Goal: Obtain resource: Download file/media

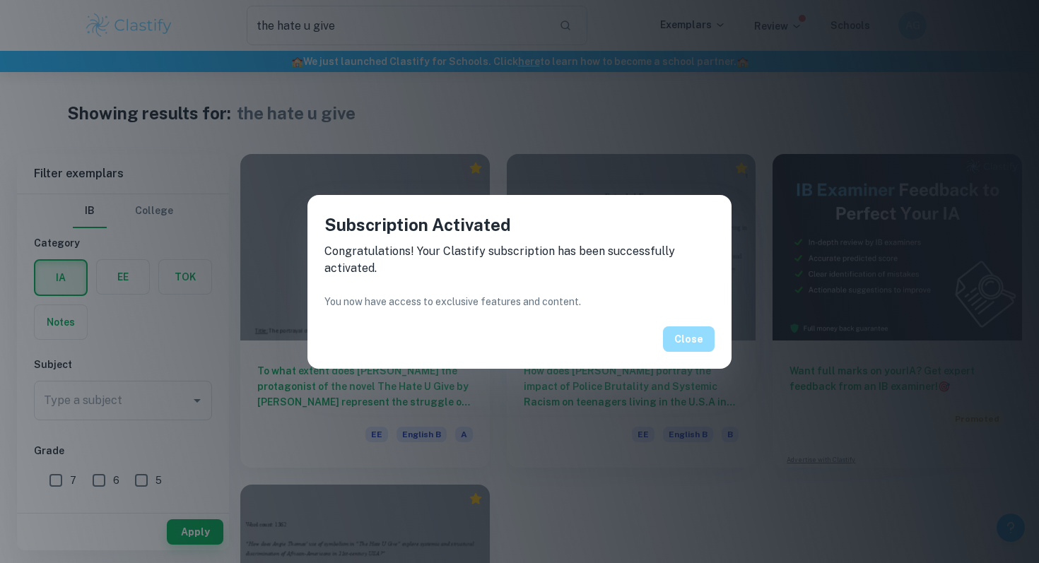
click at [679, 348] on button "Close" at bounding box center [689, 339] width 52 height 25
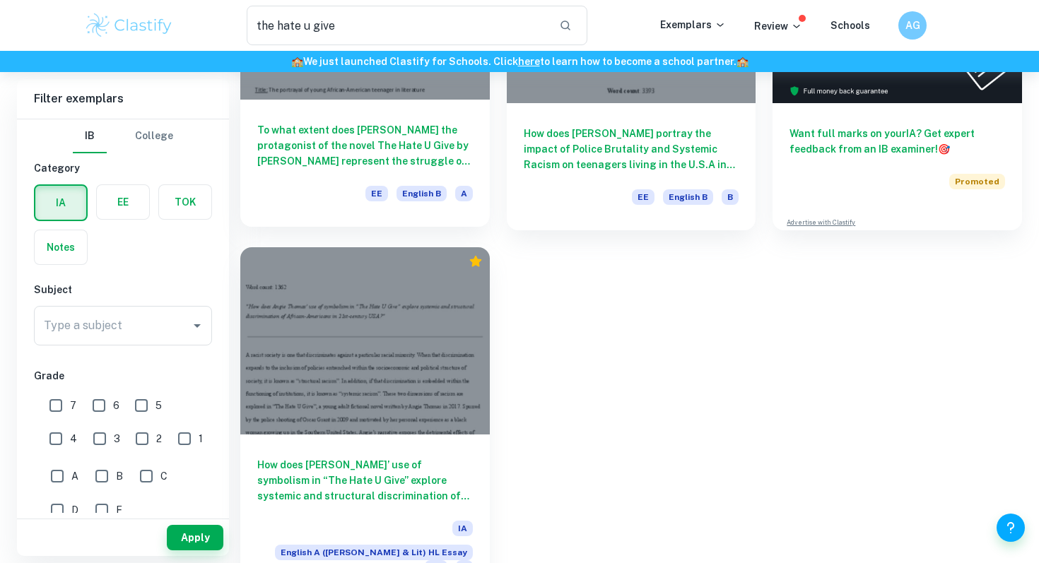
scroll to position [242, 0]
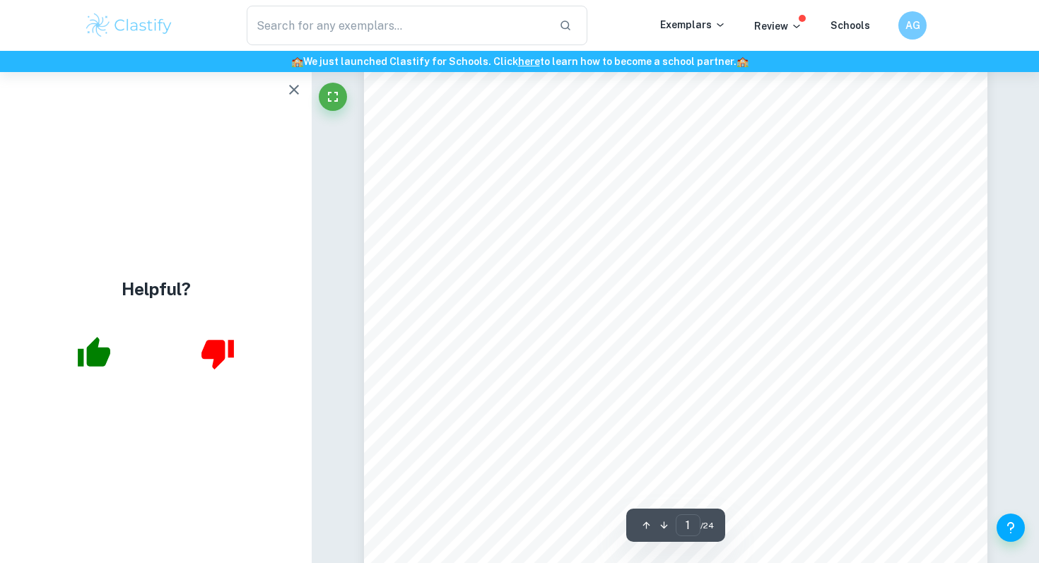
click at [301, 94] on icon "button" at bounding box center [294, 89] width 17 height 17
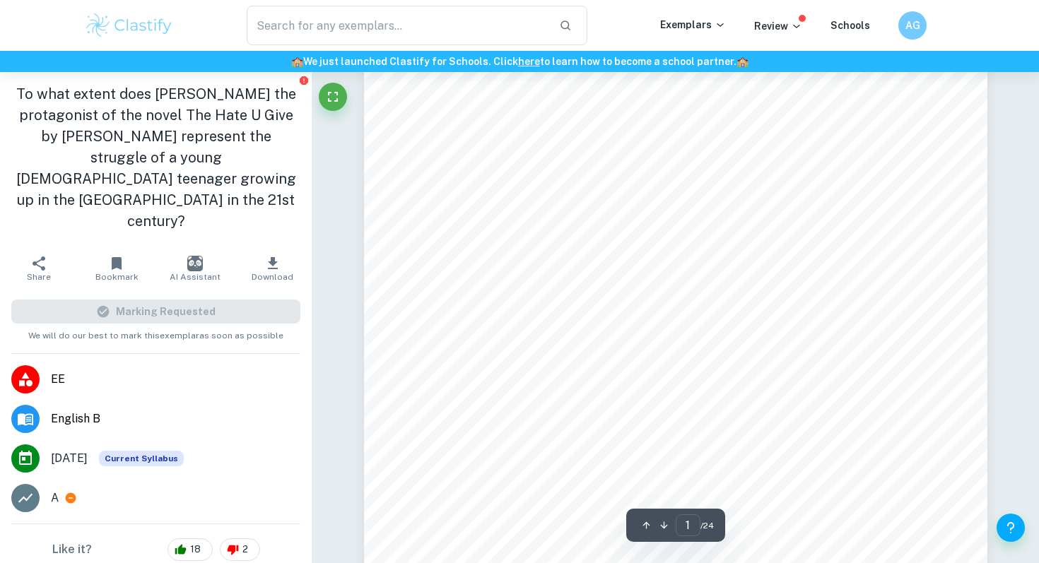
click at [302, 82] on icon "Report issue" at bounding box center [304, 80] width 8 height 8
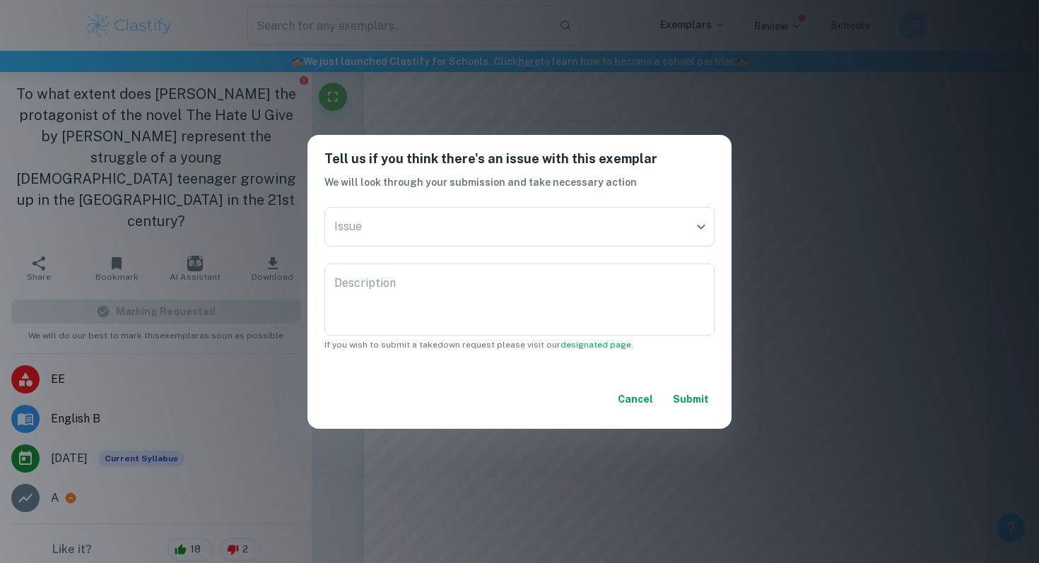
click at [630, 400] on button "Cancel" at bounding box center [635, 399] width 47 height 25
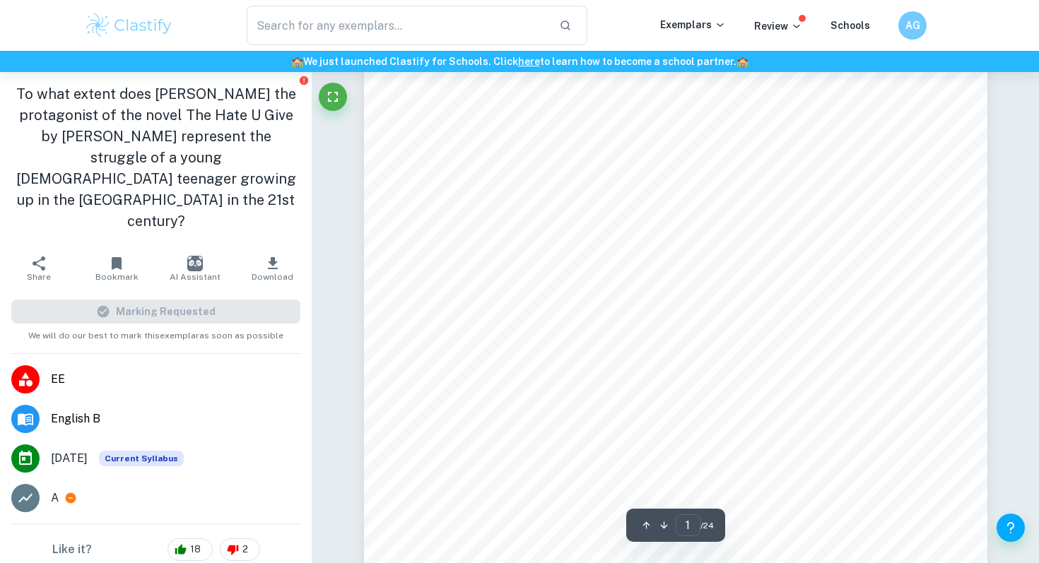
scroll to position [230, 0]
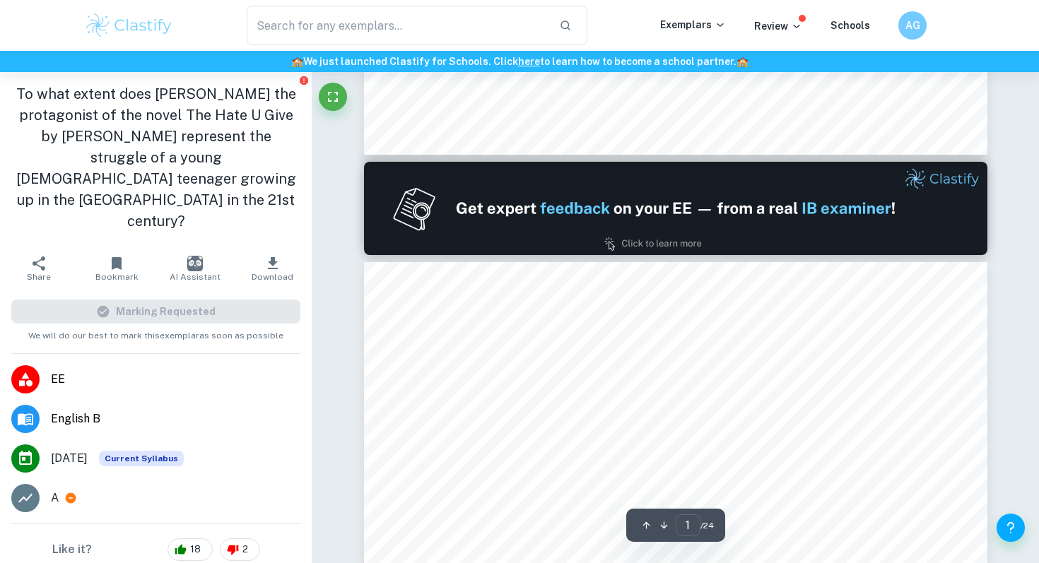
type input "2"
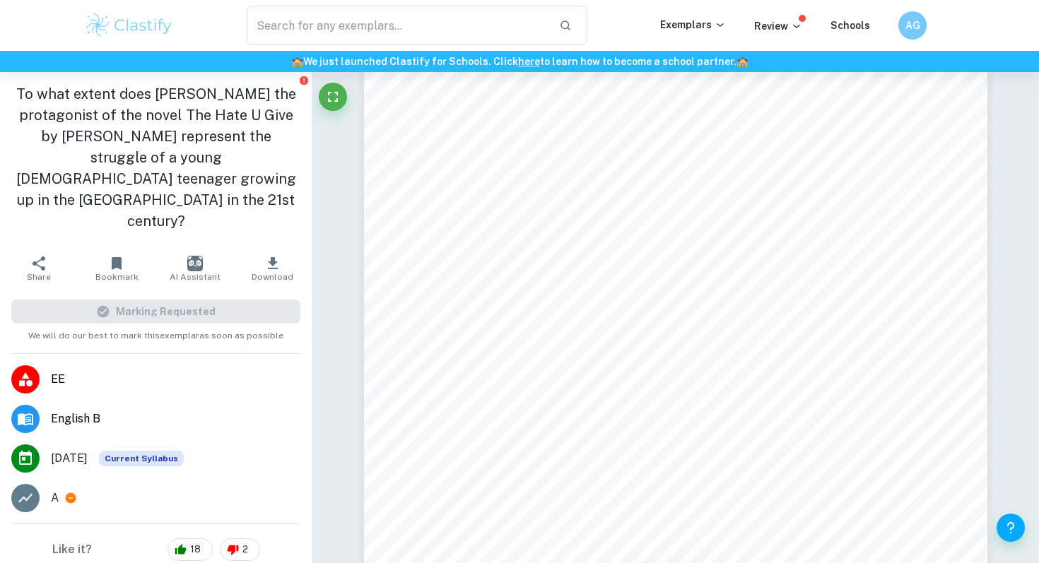
scroll to position [3, 0]
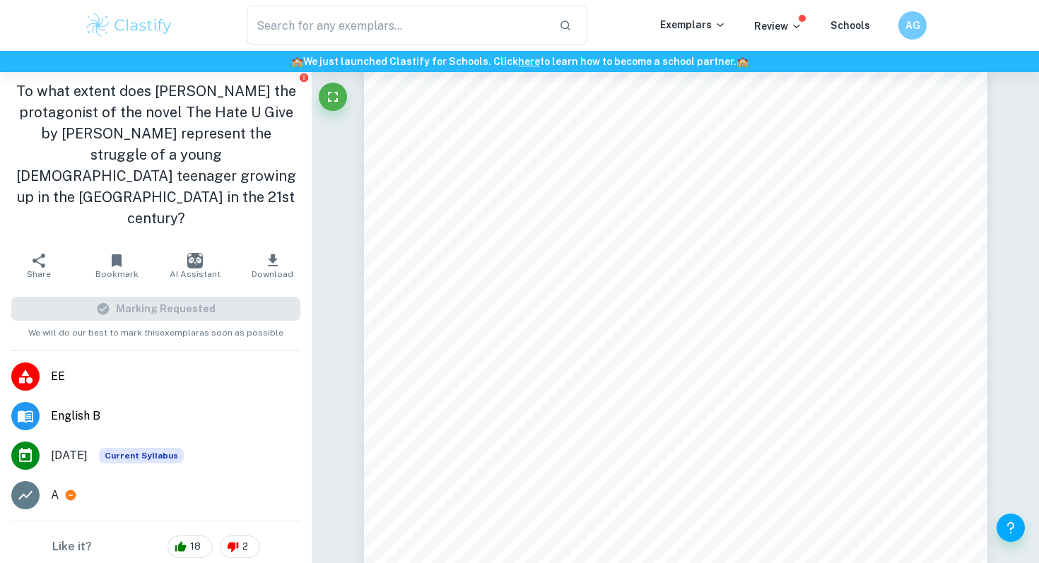
click at [52, 368] on span "EE" at bounding box center [176, 376] width 250 height 17
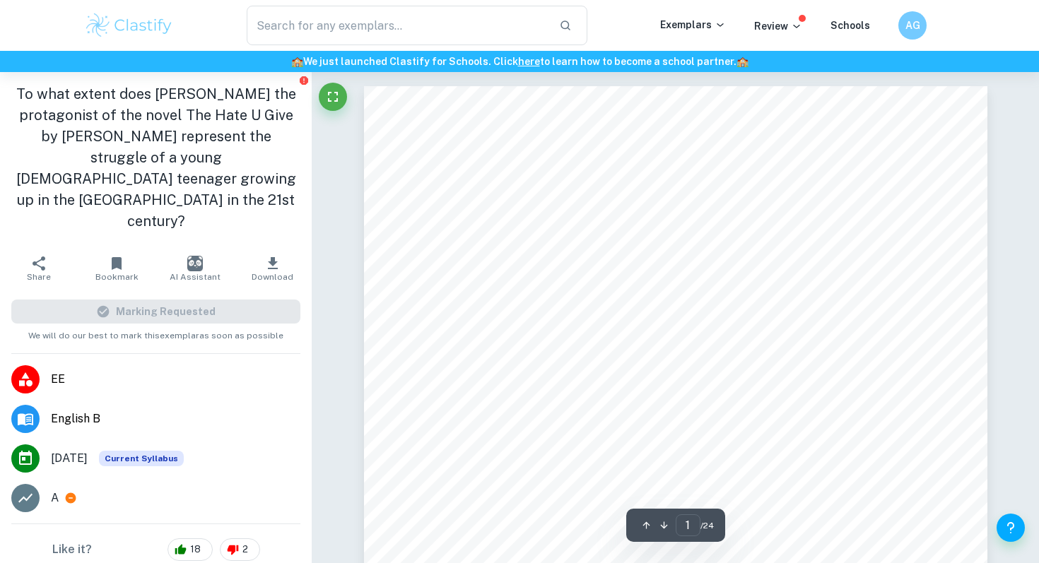
click at [71, 492] on icon at bounding box center [70, 498] width 13 height 13
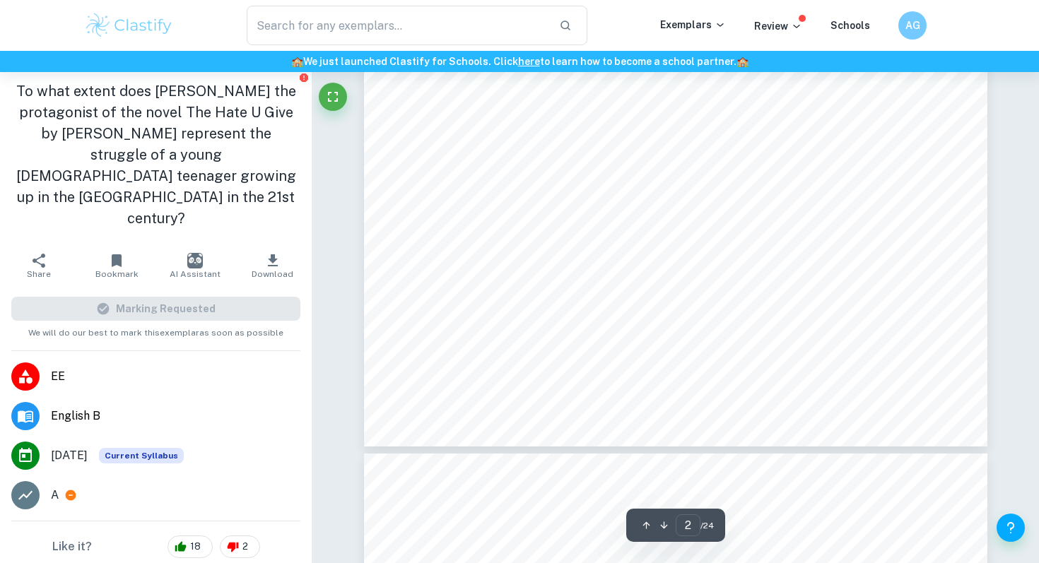
type input "3"
click at [510, 293] on span "teenager growing up in the US in the 21" at bounding box center [604, 293] width 298 height 12
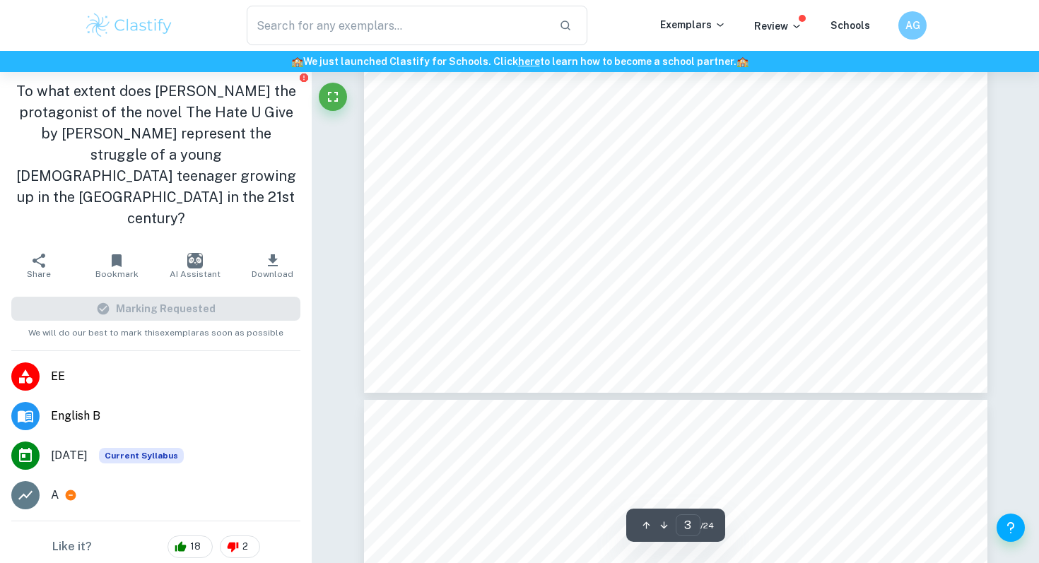
scroll to position [2233, 0]
click at [128, 297] on div "Marking Requested" at bounding box center [155, 309] width 289 height 24
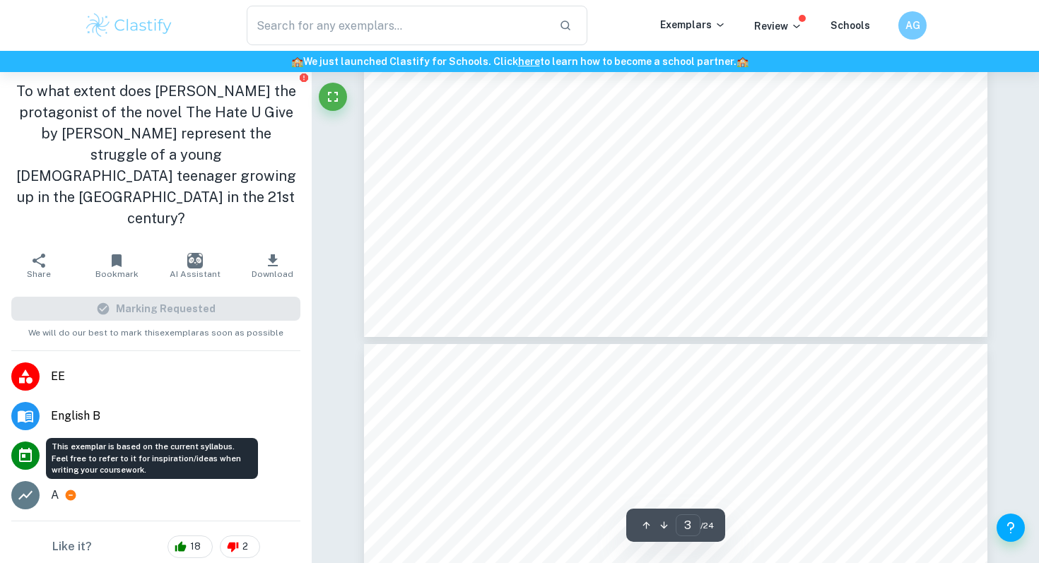
scroll to position [2292, 0]
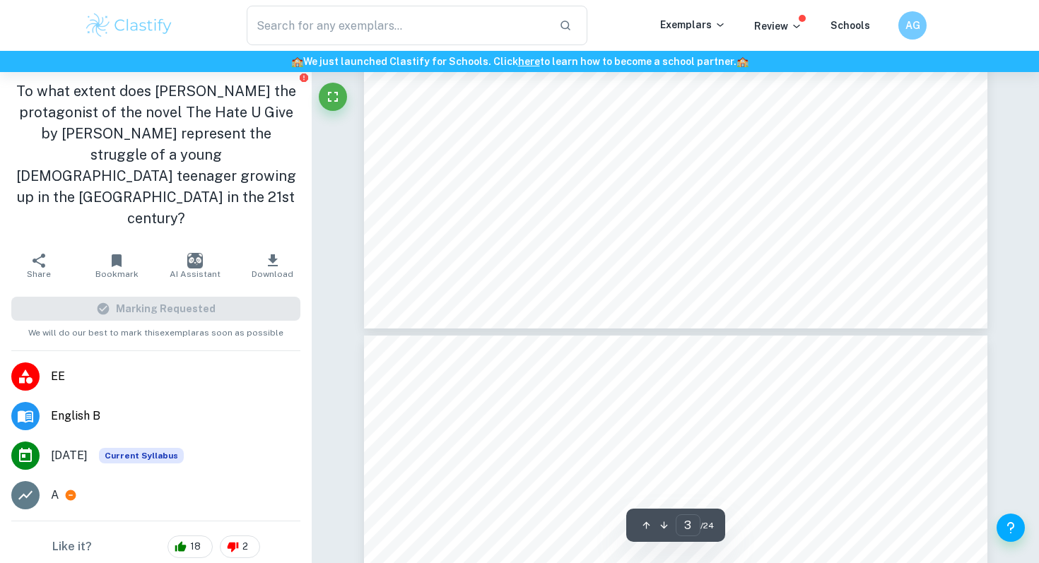
click at [269, 252] on icon "button" at bounding box center [272, 260] width 17 height 17
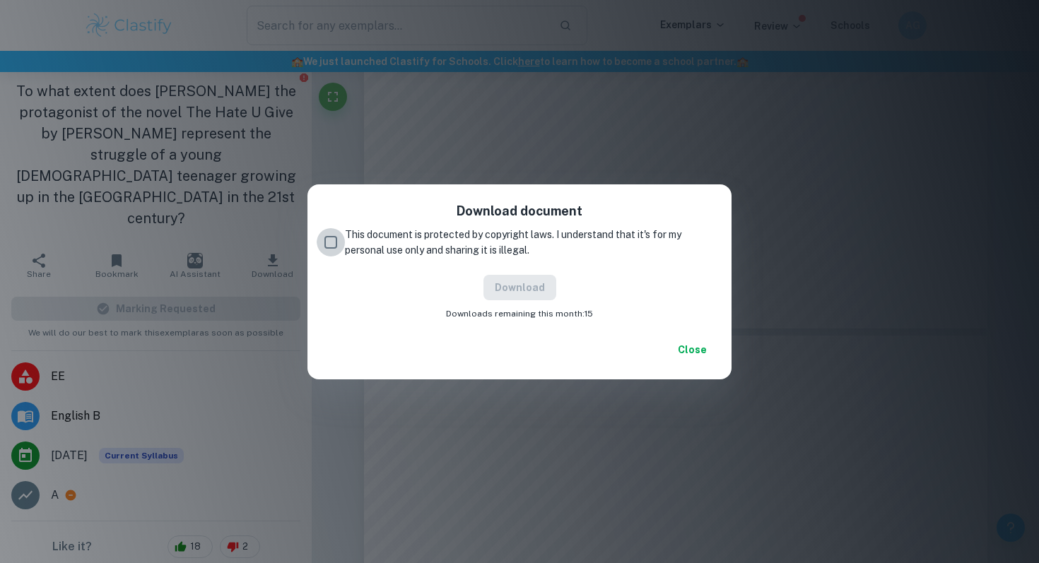
click at [324, 245] on input "This document is protected by copyright laws. I understand that it's for my per…" at bounding box center [331, 242] width 28 height 28
checkbox input "true"
click at [543, 289] on button "Download" at bounding box center [520, 287] width 73 height 25
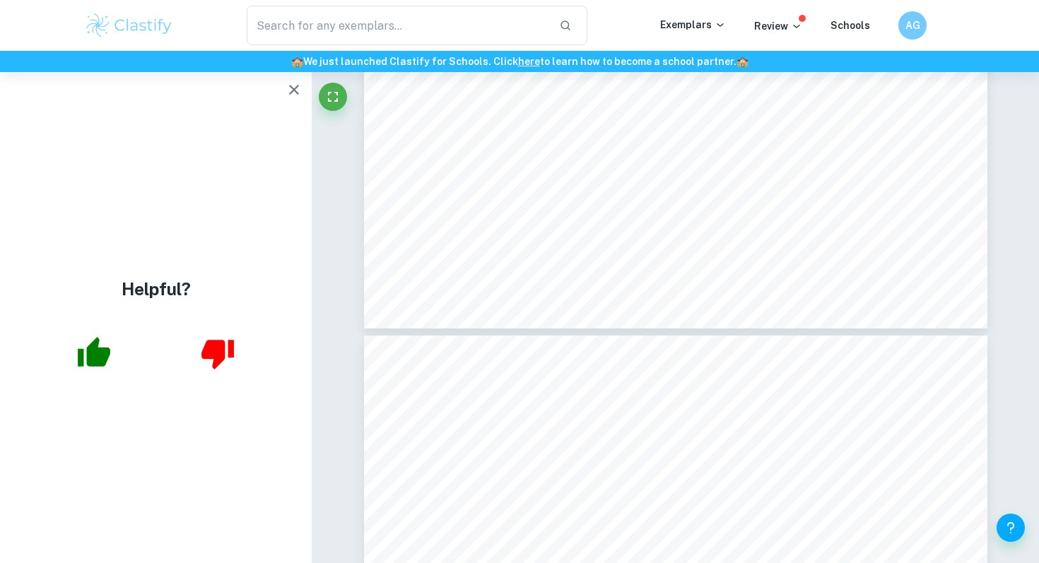
scroll to position [0, 0]
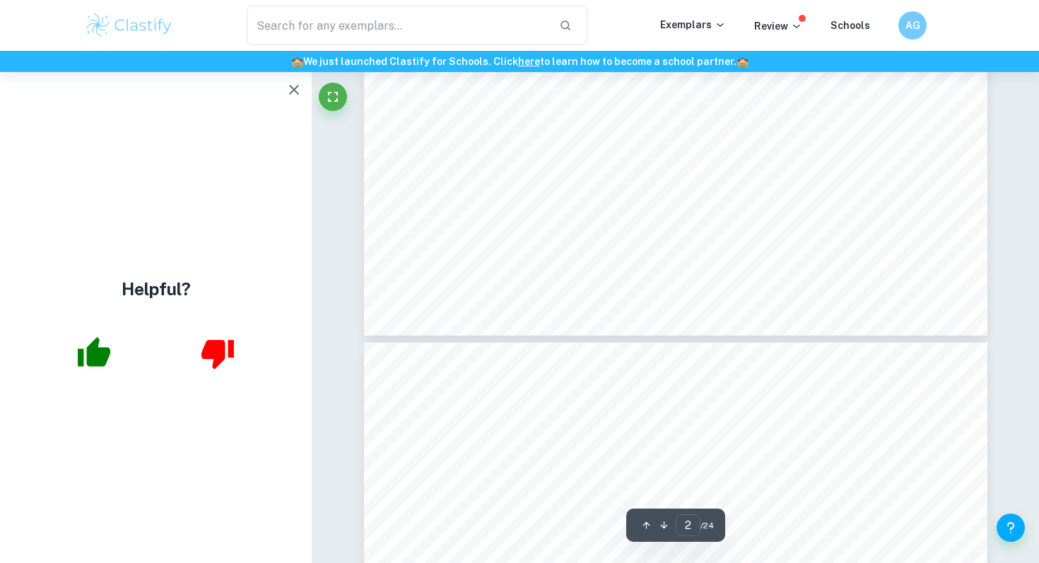
type input "3"
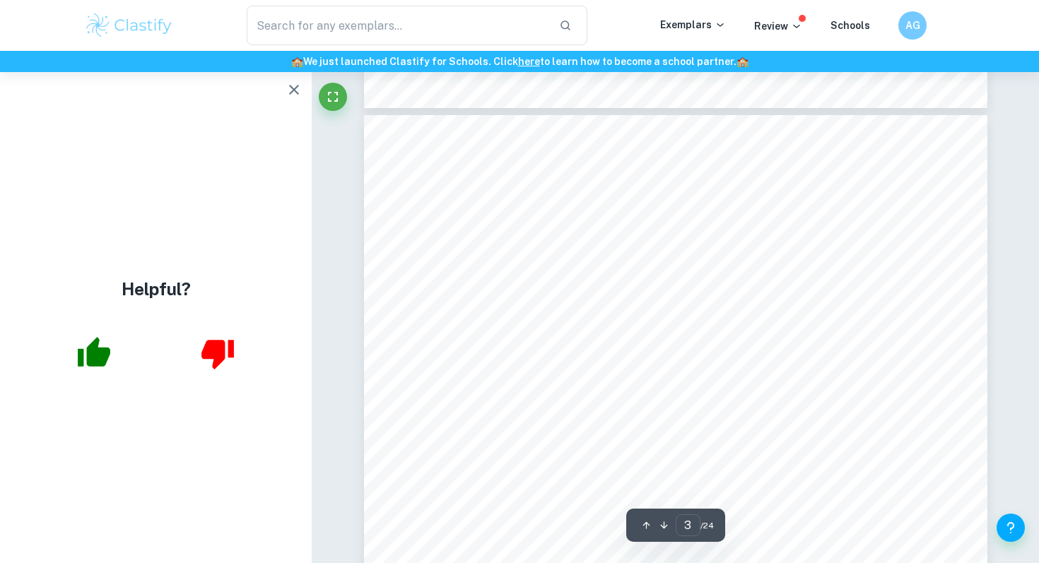
scroll to position [1710, 0]
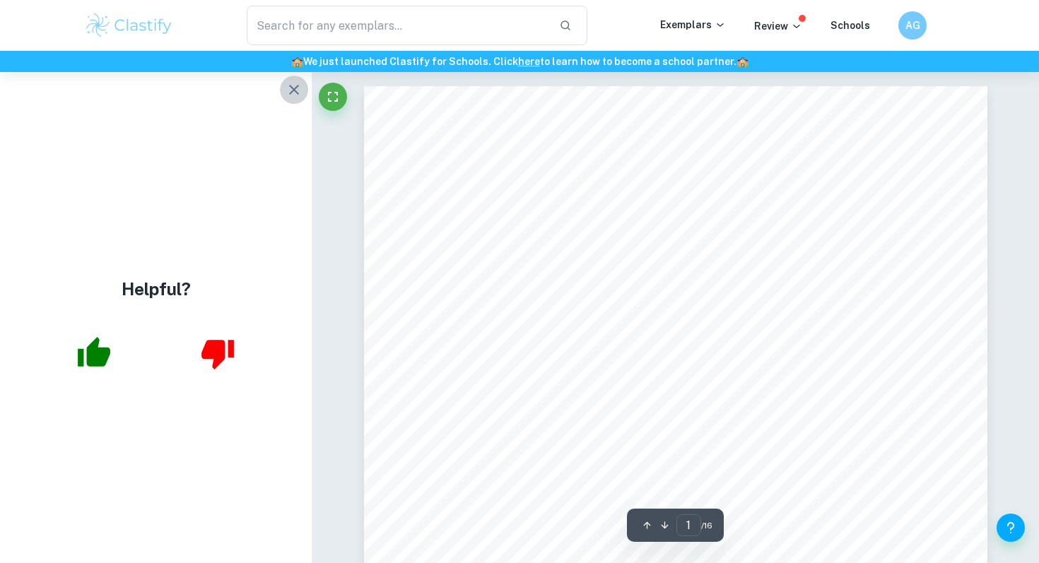
click at [288, 84] on icon "button" at bounding box center [294, 89] width 17 height 17
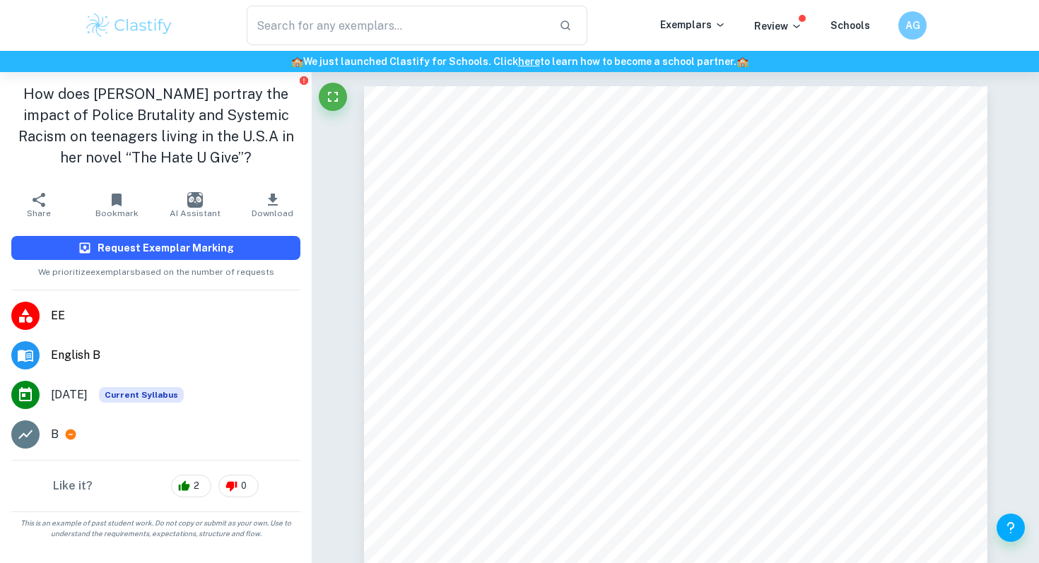
click at [177, 254] on h6 "Request Exemplar Marking" at bounding box center [166, 248] width 136 height 16
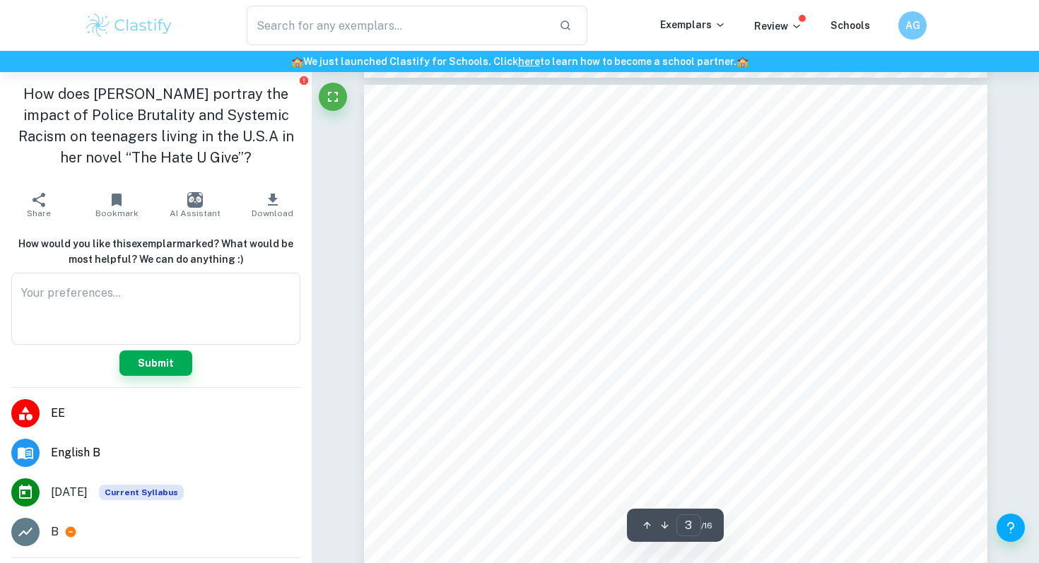
scroll to position [1880, 0]
drag, startPoint x: 432, startPoint y: 218, endPoint x: 445, endPoint y: 232, distance: 19.0
click at [444, 232] on div "3 Introduction: Angie Thomas is a well known modern American author popular for…" at bounding box center [676, 522] width 624 height 881
drag, startPoint x: 445, startPoint y: 221, endPoint x: 511, endPoint y: 252, distance: 73.1
click at [511, 252] on div "3 Introduction: Angie Thomas is a well known modern American author popular for…" at bounding box center [676, 522] width 624 height 881
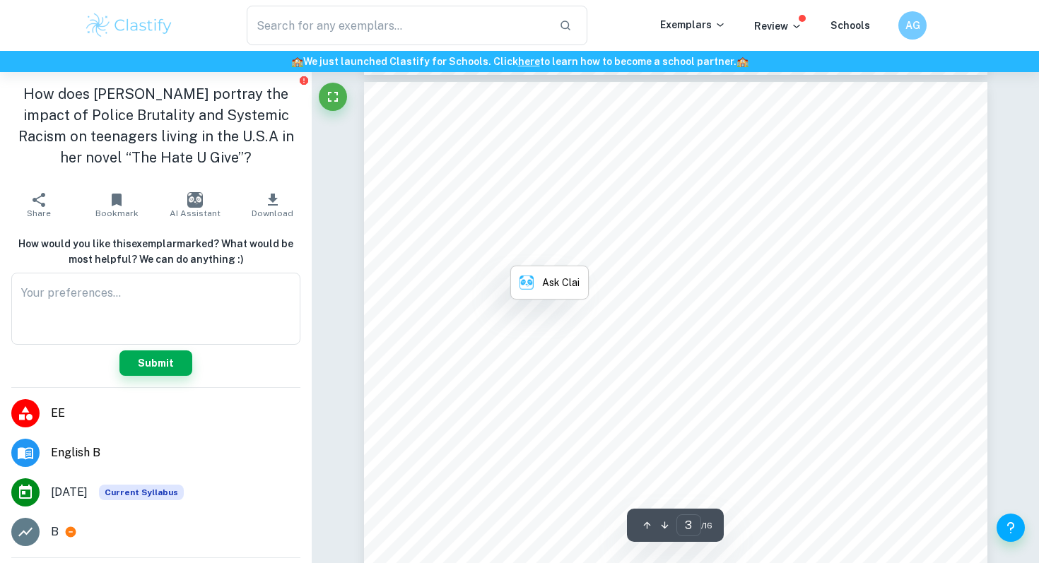
click at [474, 246] on span "tackle important social concerns, particularly those that affect young adults. …" at bounding box center [693, 252] width 508 height 13
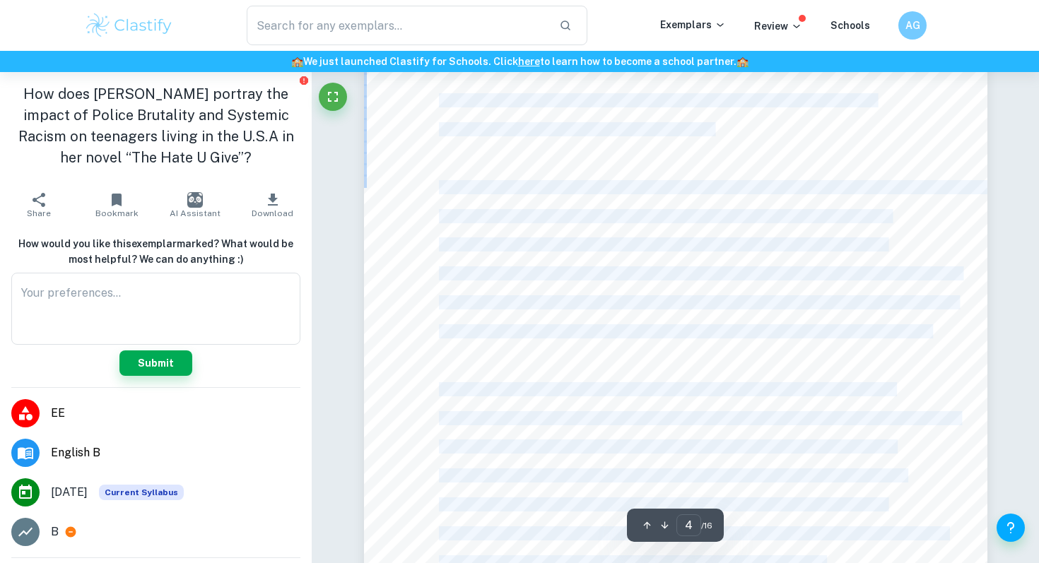
scroll to position [2845, 0]
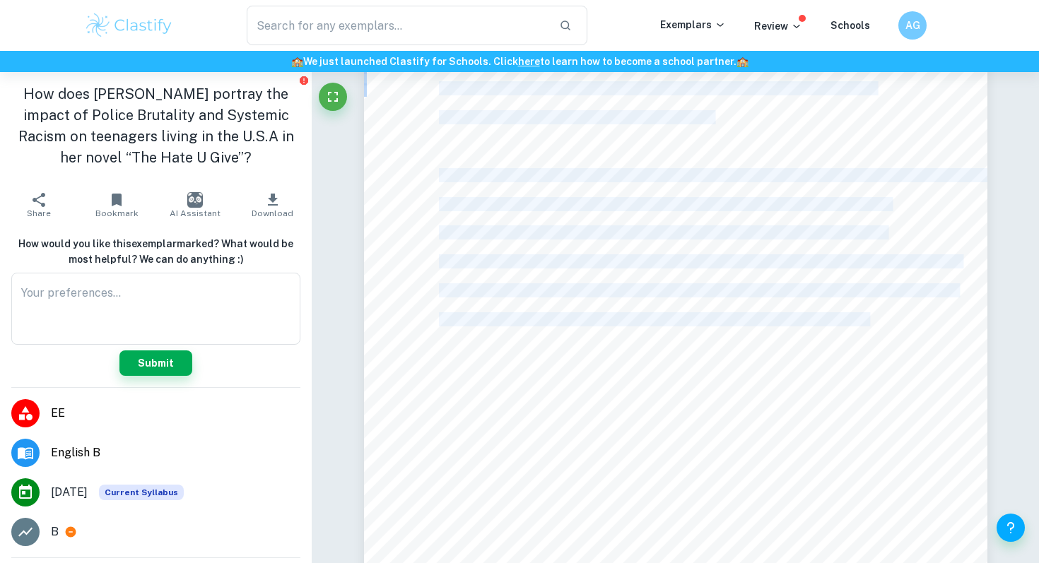
drag, startPoint x: 442, startPoint y: 224, endPoint x: 802, endPoint y: 324, distance: 373.4
copy div "Angie Thomas is a well known modern American author popular for her gripping st…"
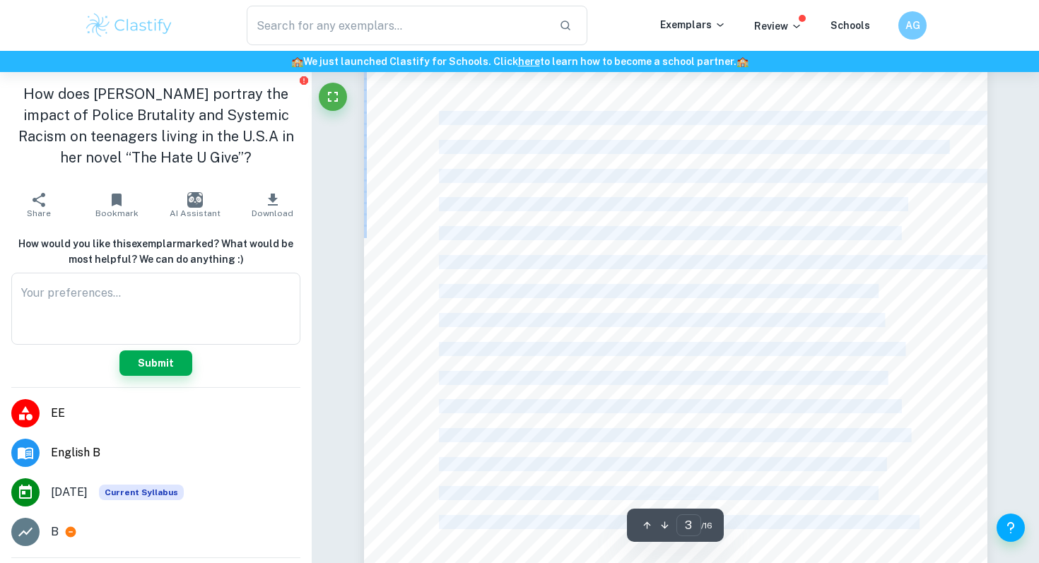
scroll to position [1990, 0]
click at [681, 295] on div at bounding box center [676, 412] width 624 height 881
click at [652, 332] on div "3 Introduction: Angie Thomas is a well known modern American author popular for…" at bounding box center [676, 412] width 624 height 881
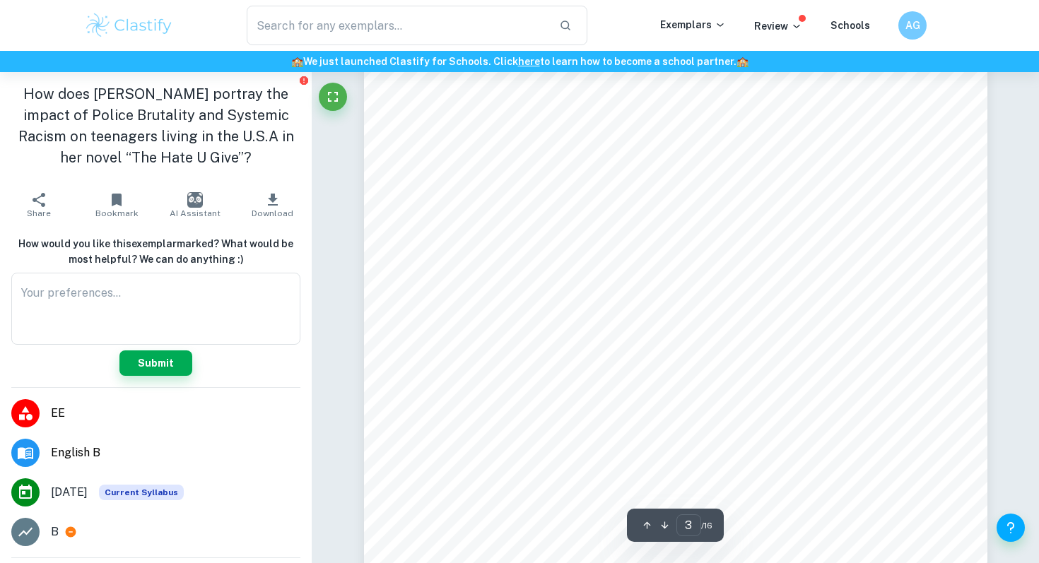
scroll to position [1984, 0]
drag, startPoint x: 462, startPoint y: 131, endPoint x: 477, endPoint y: 135, distance: 16.1
click at [477, 135] on div "3 Introduction: Angie Thomas is a well known modern American author popular for…" at bounding box center [676, 418] width 624 height 881
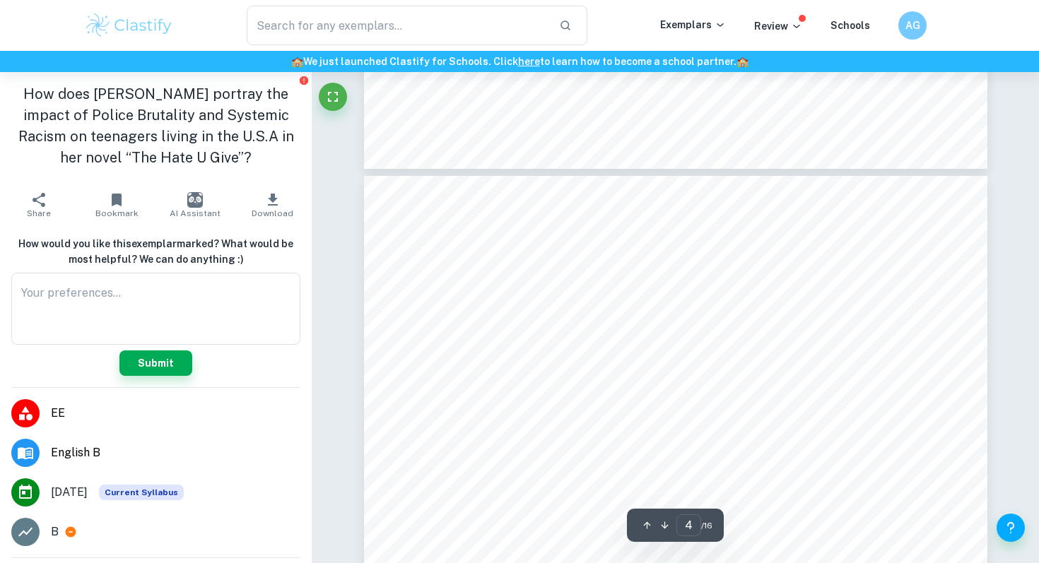
scroll to position [2679, 0]
drag, startPoint x: 807, startPoint y: 487, endPoint x: 661, endPoint y: 450, distance: 150.9
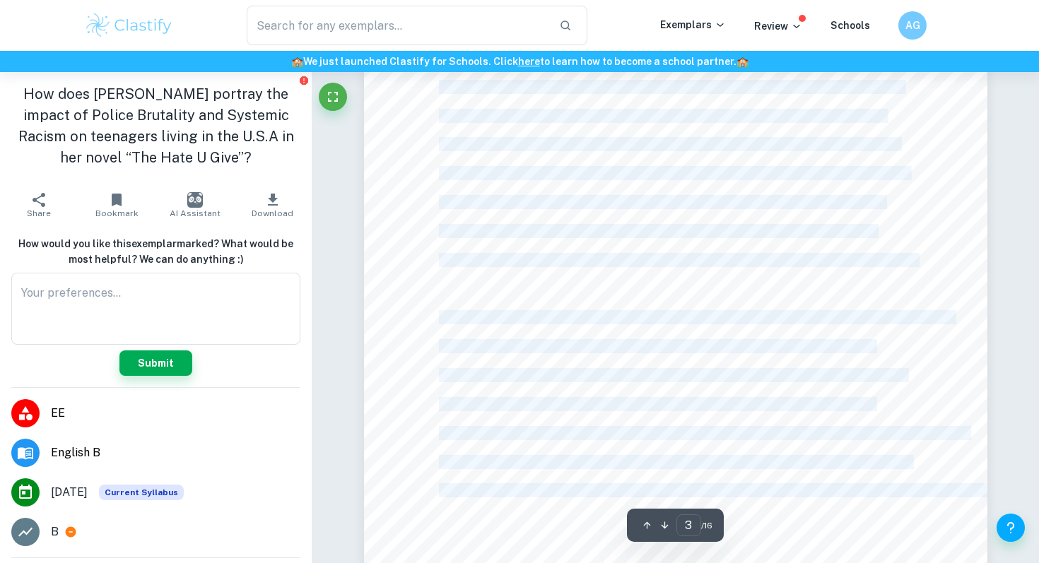
scroll to position [2225, 0]
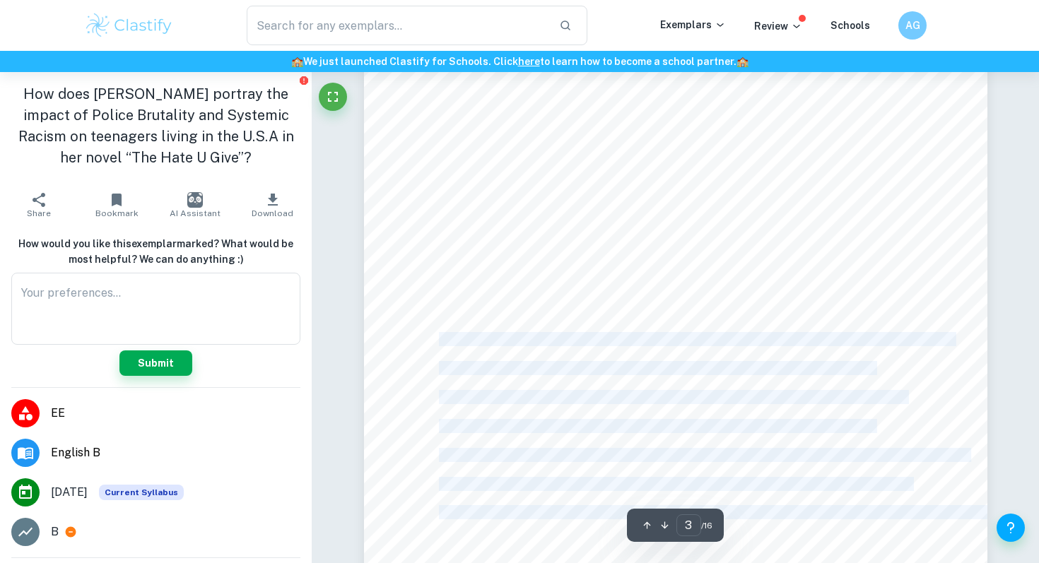
drag, startPoint x: 809, startPoint y: 322, endPoint x: 441, endPoint y: 336, distance: 367.9
copy div "The title of the book originally comes from the famous rapper Tupac Shakur9s qu…"
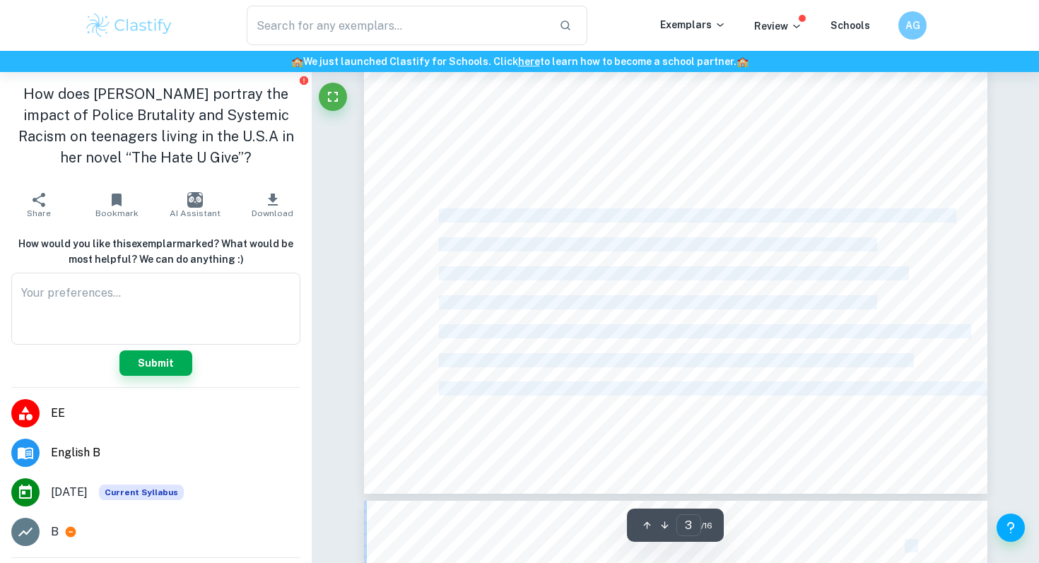
scroll to position [2420, 0]
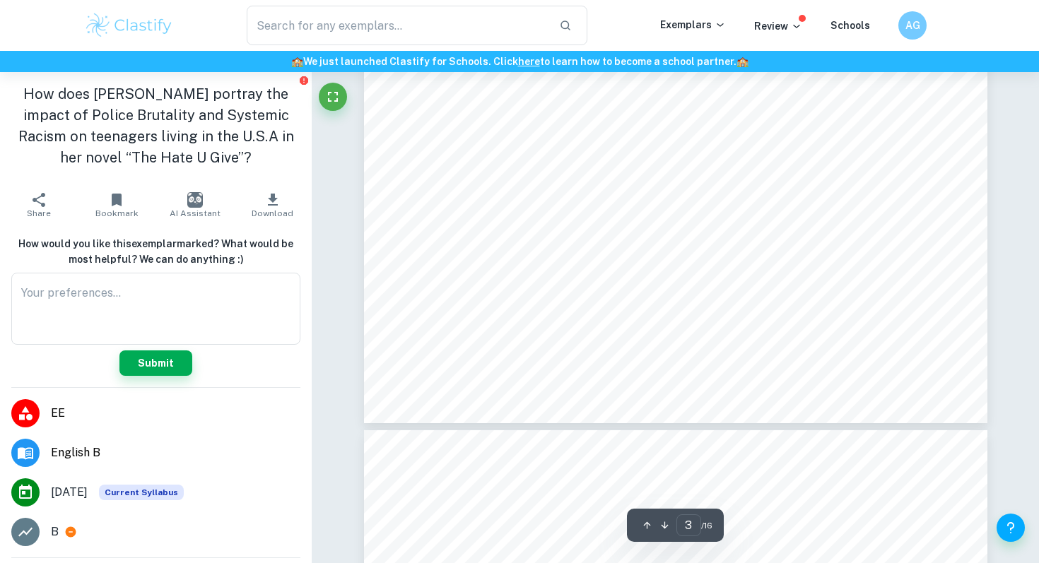
click at [614, 174] on span "Hate U Give Little Infants F***s Everybody= shortened by <THUG LIFE=. This quote" at bounding box center [656, 174] width 435 height 13
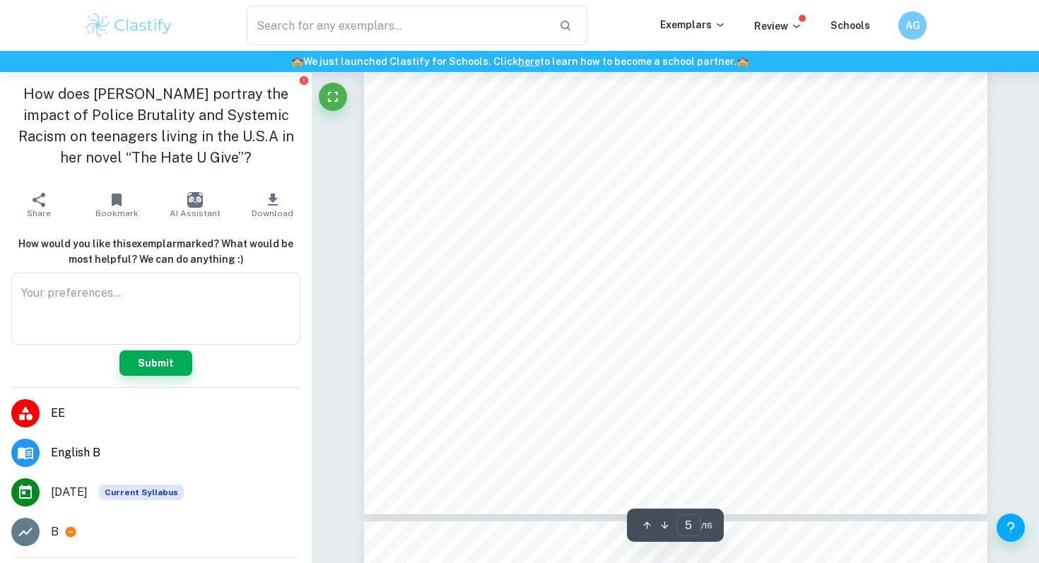
scroll to position [4141, 0]
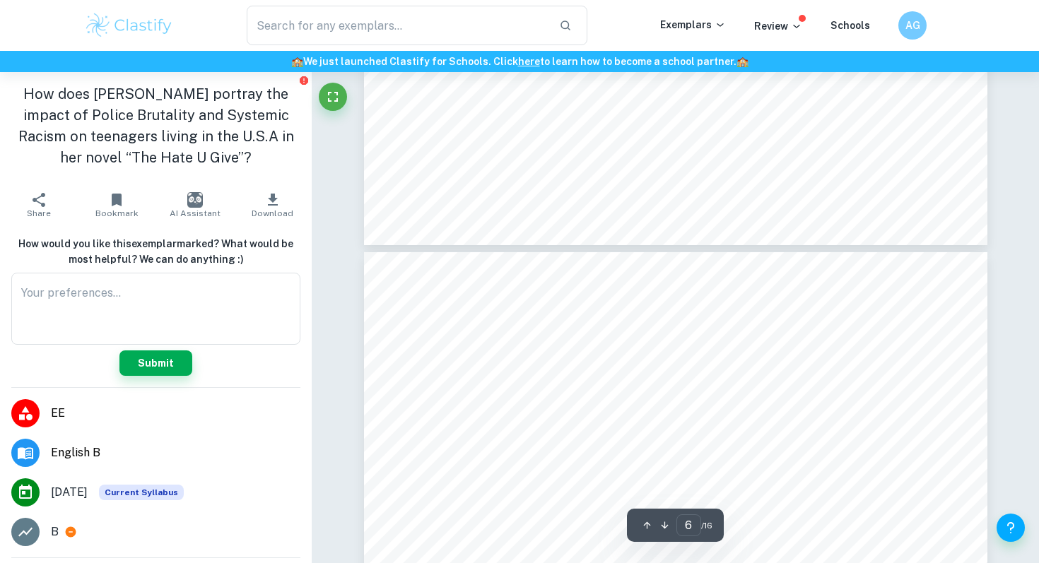
type input "5"
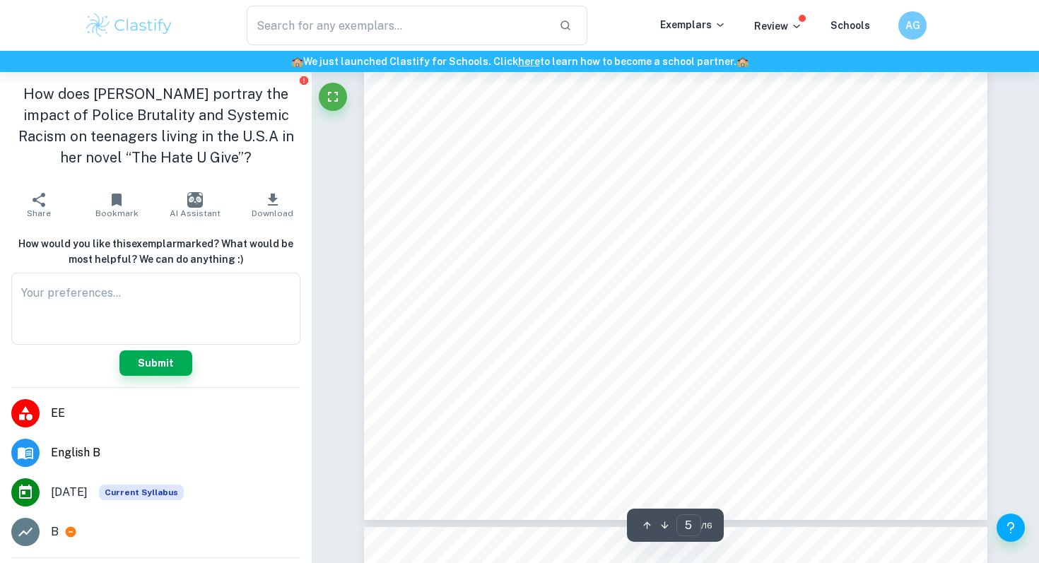
scroll to position [4097, 0]
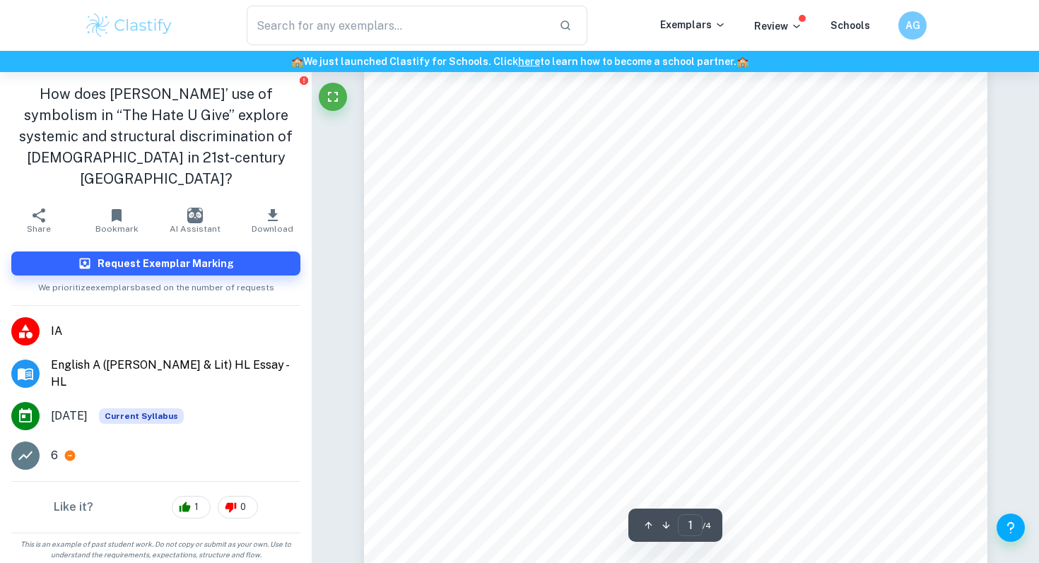
scroll to position [90, 0]
drag, startPoint x: 435, startPoint y: 208, endPoint x: 561, endPoint y: 218, distance: 125.5
click at [561, 218] on div "Word count: 1362 “How does [PERSON_NAME]’ use of symbolism in “The Hate U Give”…" at bounding box center [676, 399] width 624 height 807
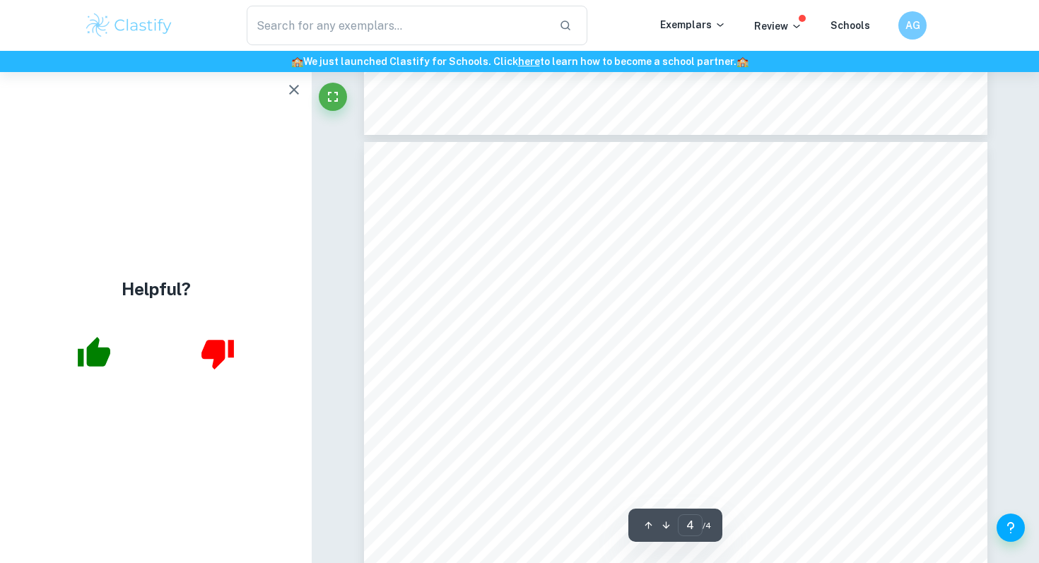
scroll to position [2885, 0]
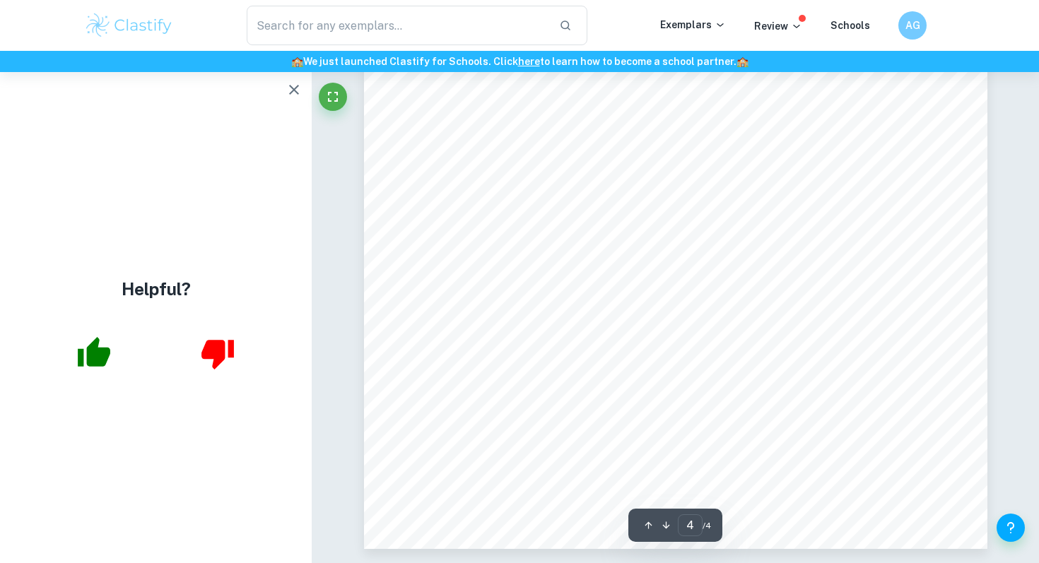
click at [294, 90] on icon "button" at bounding box center [294, 90] width 10 height 10
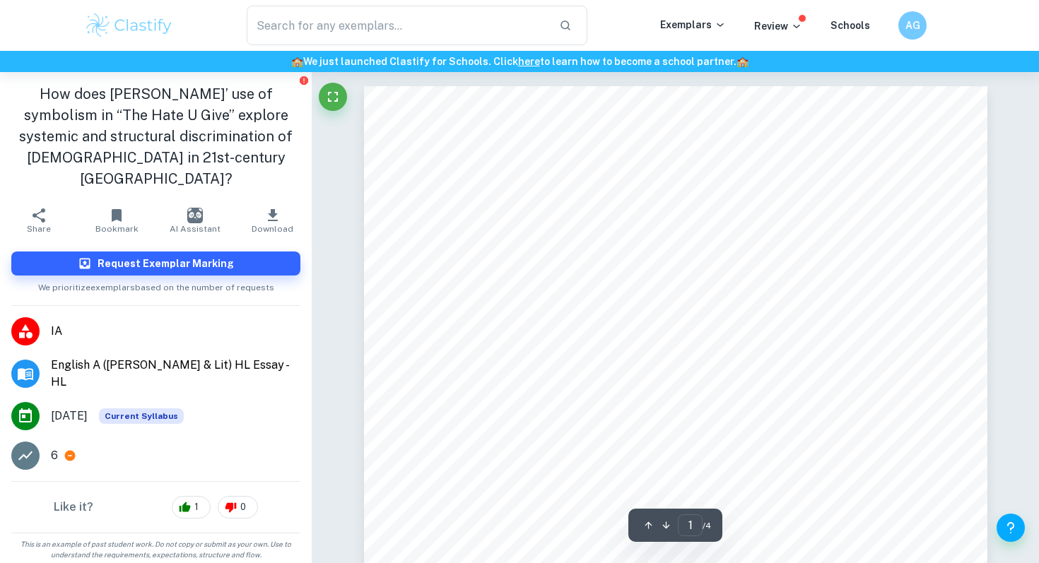
scroll to position [125, 0]
drag, startPoint x: 419, startPoint y: 172, endPoint x: 538, endPoint y: 325, distance: 193.4
click at [538, 325] on div "Word count: 1362 “How does [PERSON_NAME]’ use of symbolism in “The Hate U Give”…" at bounding box center [676, 364] width 624 height 807
click at [471, 251] on span "functioning of institutions, it is known as “systemic racism”. These two dimens…" at bounding box center [654, 254] width 435 height 11
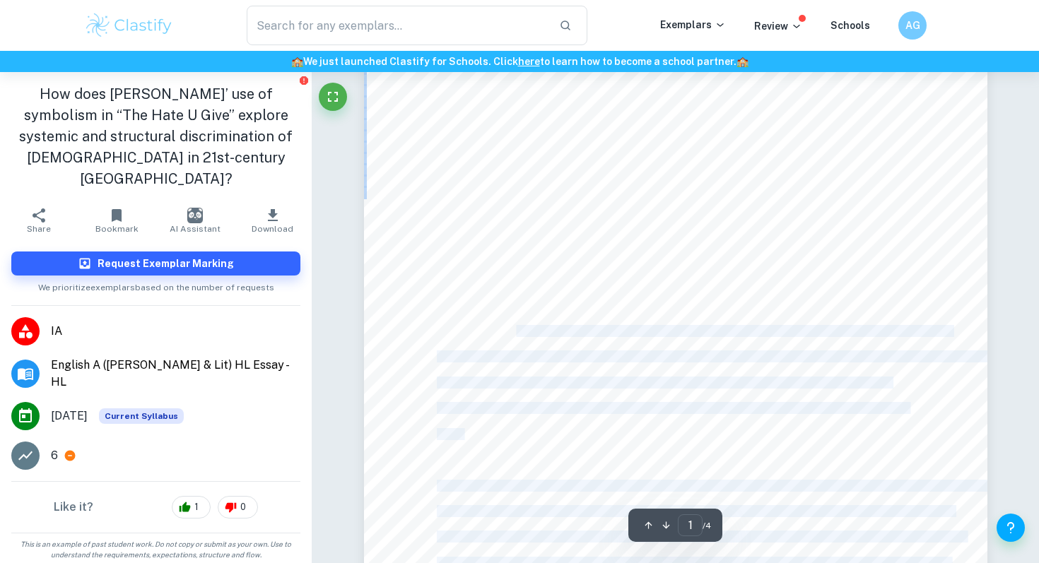
drag, startPoint x: 436, startPoint y: 177, endPoint x: 514, endPoint y: 332, distance: 172.6
click at [515, 333] on div "Word count: 1362 “How does [PERSON_NAME]’ use of symbolism in “The Hate U Give”…" at bounding box center [676, 364] width 624 height 807
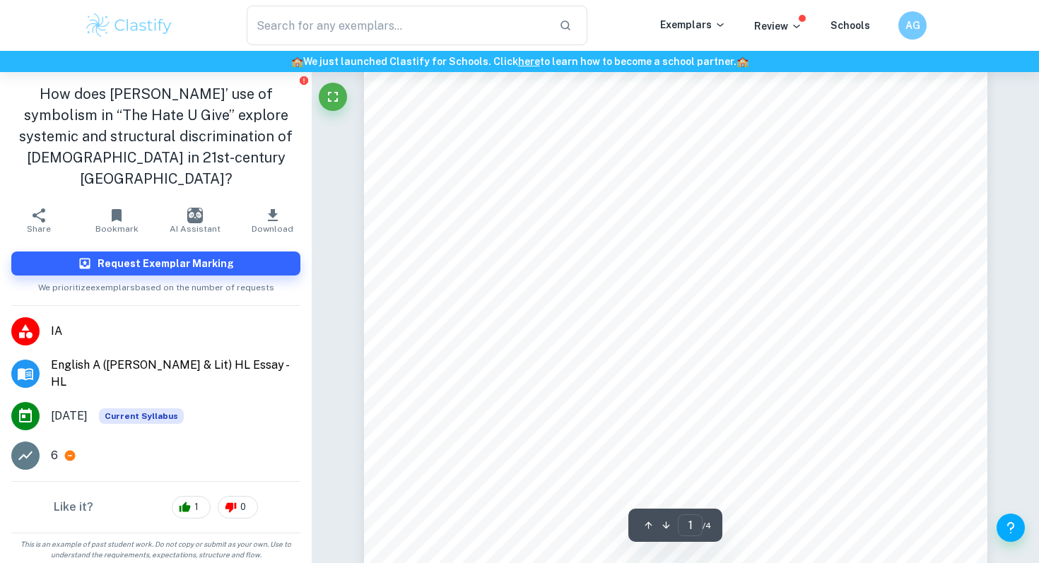
click at [454, 358] on span "discriminatory systems on the daily lives of [DEMOGRAPHIC_DATA] communities. ([…" at bounding box center [715, 356] width 556 height 11
drag, startPoint x: 479, startPoint y: 435, endPoint x: 419, endPoint y: 220, distance: 223.6
click at [419, 220] on div "Word count: 1362 “How does [PERSON_NAME]’ use of symbolism in “The Hate U Give”…" at bounding box center [676, 364] width 624 height 807
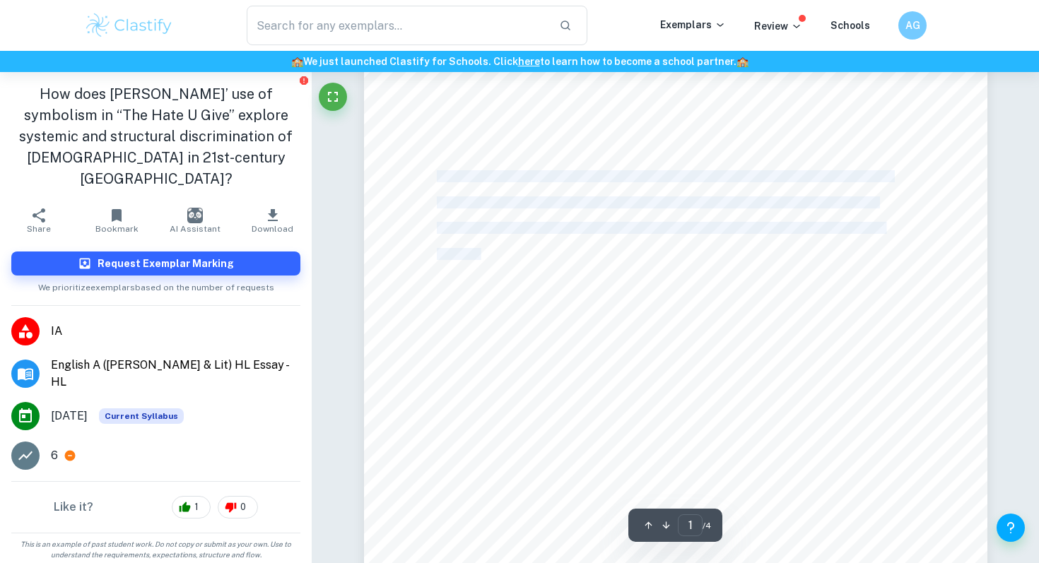
drag, startPoint x: 439, startPoint y: 177, endPoint x: 487, endPoint y: 250, distance: 87.3
click at [482, 252] on div "Word count: 1362 “How does [PERSON_NAME]’ use of symbolism in “The Hate U Give”…" at bounding box center [676, 364] width 624 height 807
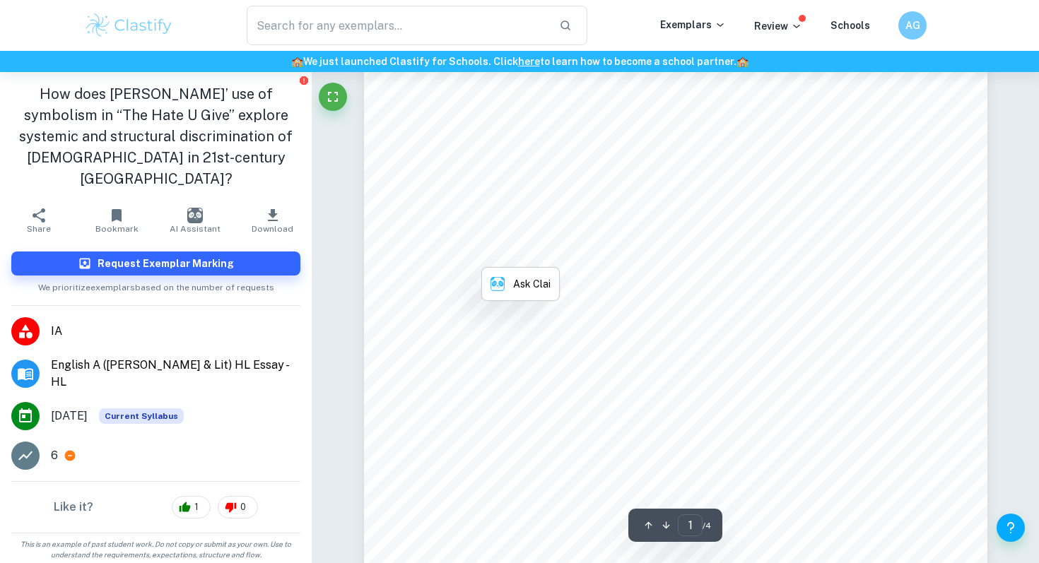
click at [463, 264] on div "Word count: 1362 “How does [PERSON_NAME]’ use of symbolism in “The Hate U Give”…" at bounding box center [676, 364] width 624 height 807
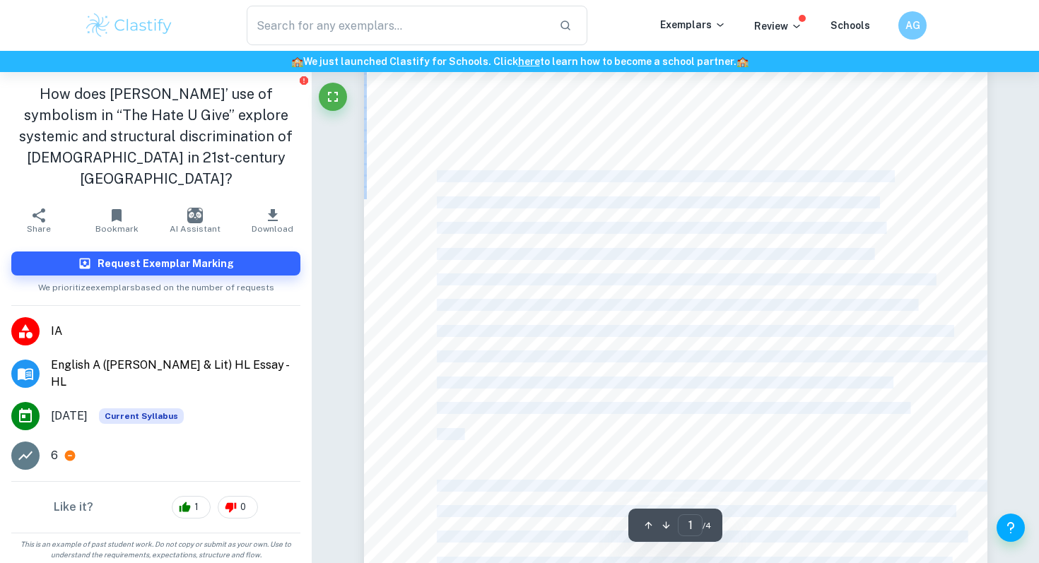
drag, startPoint x: 437, startPoint y: 177, endPoint x: 460, endPoint y: 427, distance: 250.6
click at [460, 426] on div "Word count: 1362 “How does [PERSON_NAME]’ use of symbolism in “The Hate U Give”…" at bounding box center [676, 364] width 624 height 807
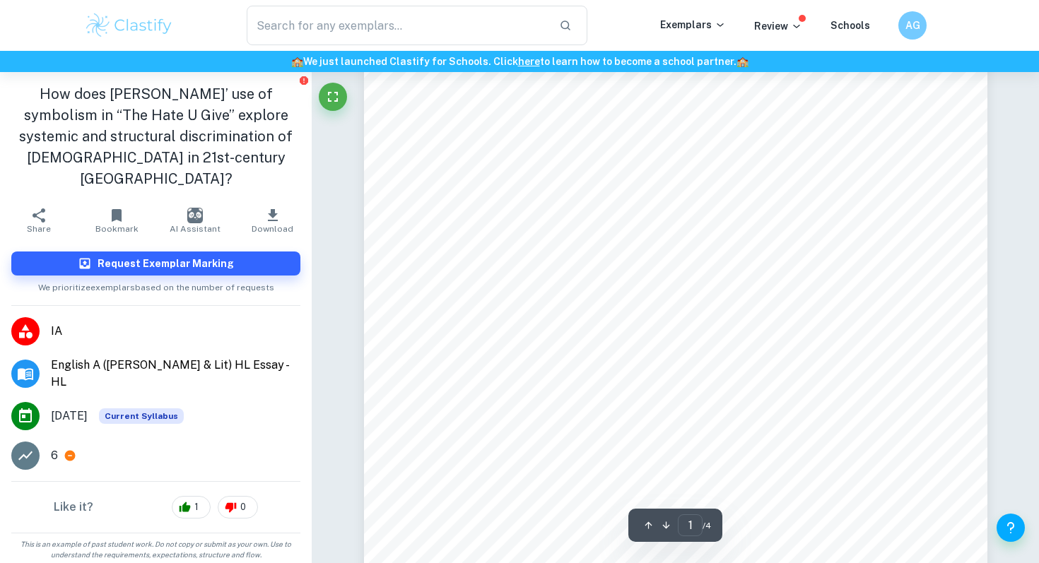
click at [460, 434] on span "issue." at bounding box center [449, 434] width 25 height 11
drag, startPoint x: 465, startPoint y: 434, endPoint x: 363, endPoint y: 354, distance: 129.4
click at [364, 354] on div "Word count: 1362 “How does Angie Thomas’ use of symbolism in “The Hate U Give” …" at bounding box center [676, 364] width 624 height 807
click at [430, 361] on div "Word count: 1362 “How does Angie Thomas’ use of symbolism in “The Hate U Give” …" at bounding box center [676, 364] width 624 height 807
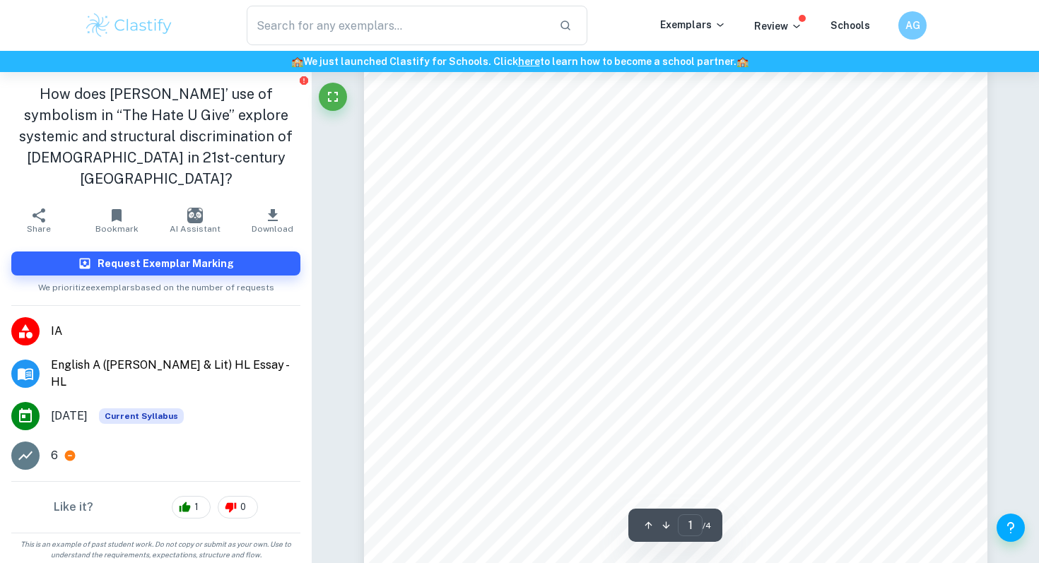
click at [455, 173] on span "A racist society is one that discriminates against a particular racial minority…" at bounding box center [664, 176] width 455 height 11
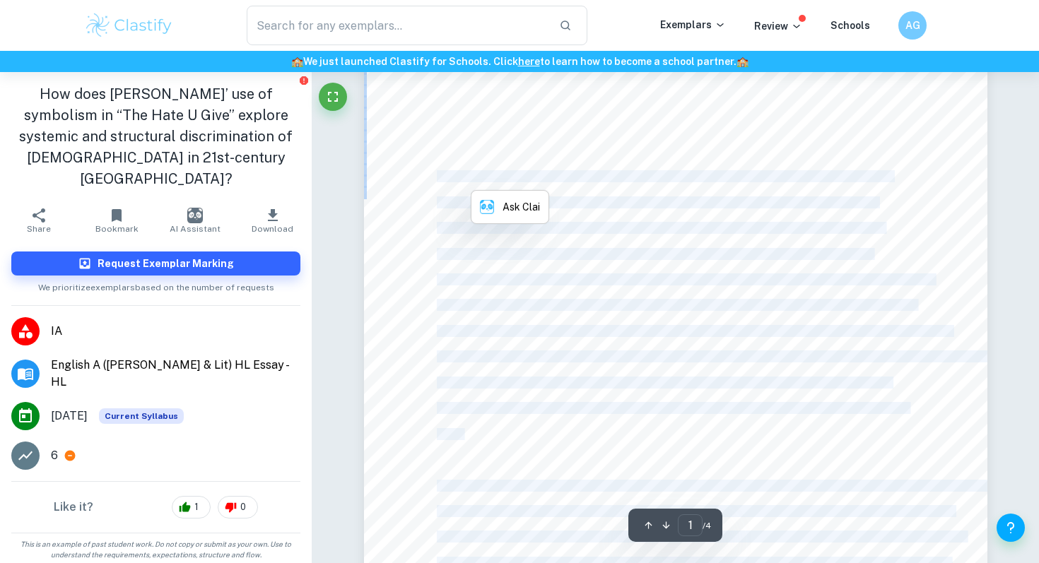
drag, startPoint x: 455, startPoint y: 173, endPoint x: 469, endPoint y: 182, distance: 16.3
click at [476, 185] on div "Word count: 1362 “How does Angie Thomas’ use of symbolism in “The Hate U Give” …" at bounding box center [676, 364] width 624 height 807
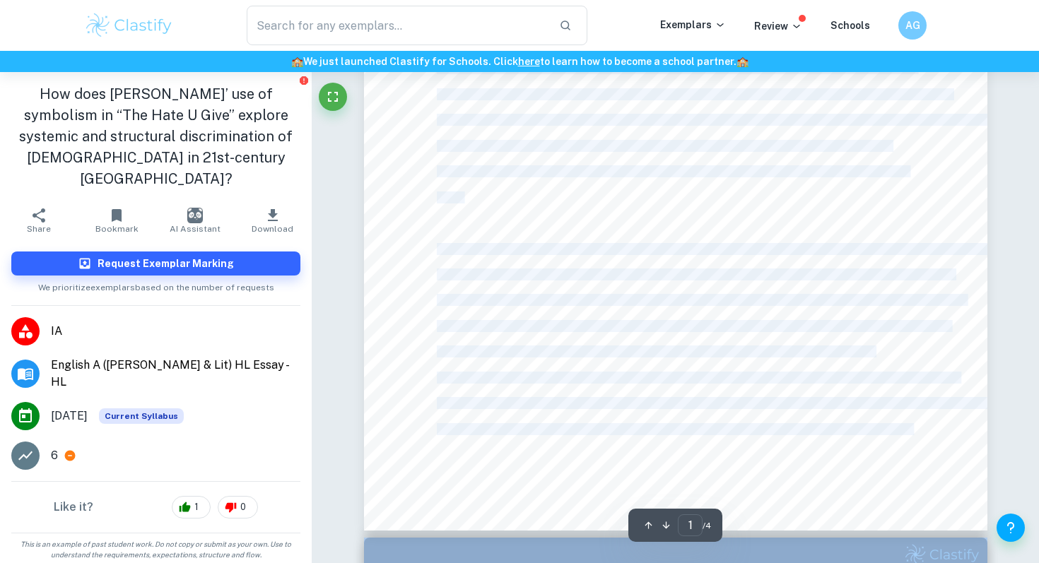
scroll to position [172, 0]
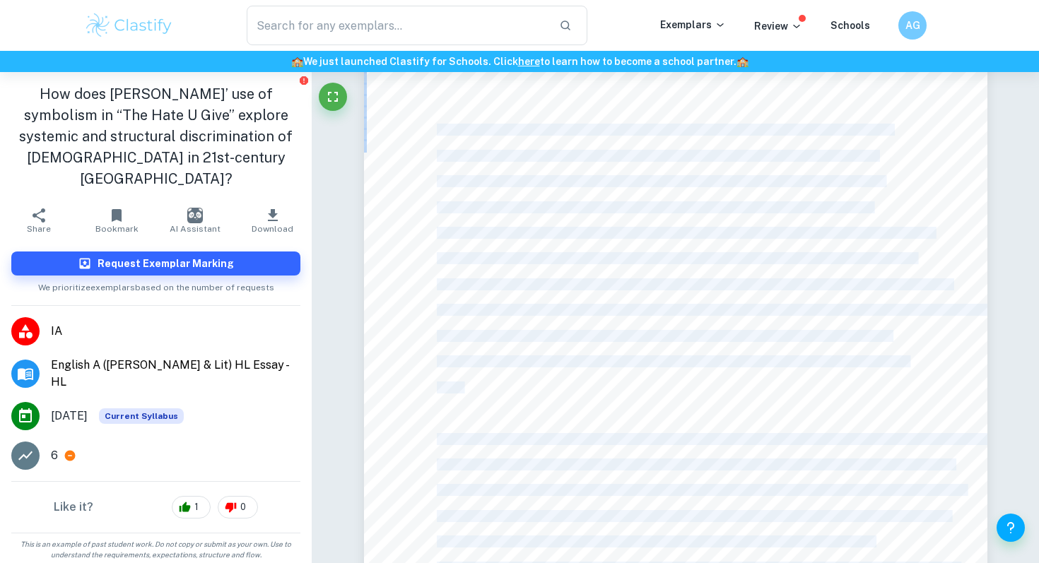
copy div "A racist society is one that discriminates against a particular racial minority…"
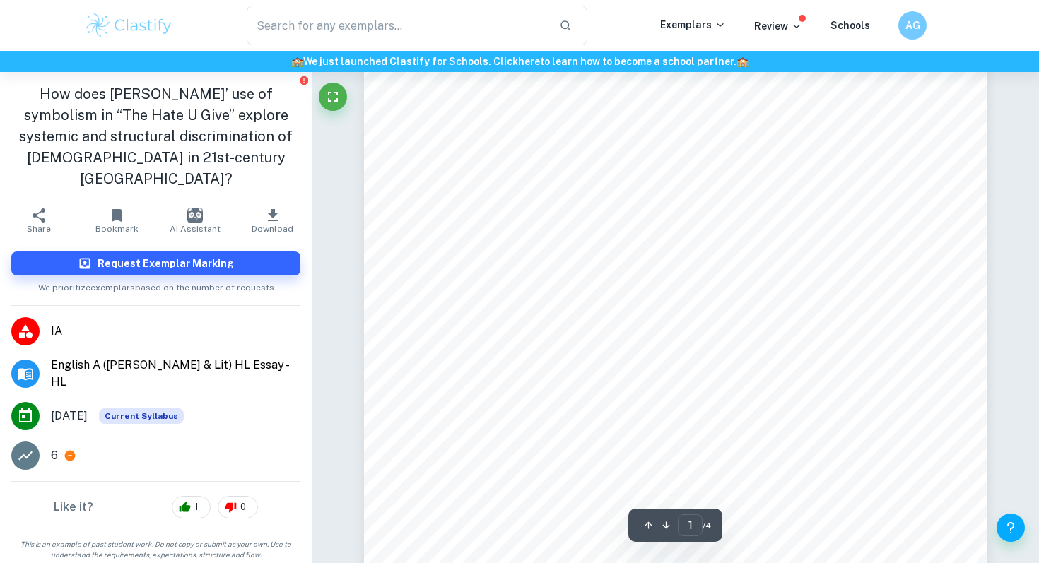
click at [577, 253] on span "by the police shooting of Oscar Grant in 2009 and motivated by her personal exp…" at bounding box center [676, 258] width 479 height 11
click at [792, 305] on span "discriminatory systems on the daily lives of African American communities. (Tho…" at bounding box center [715, 310] width 556 height 11
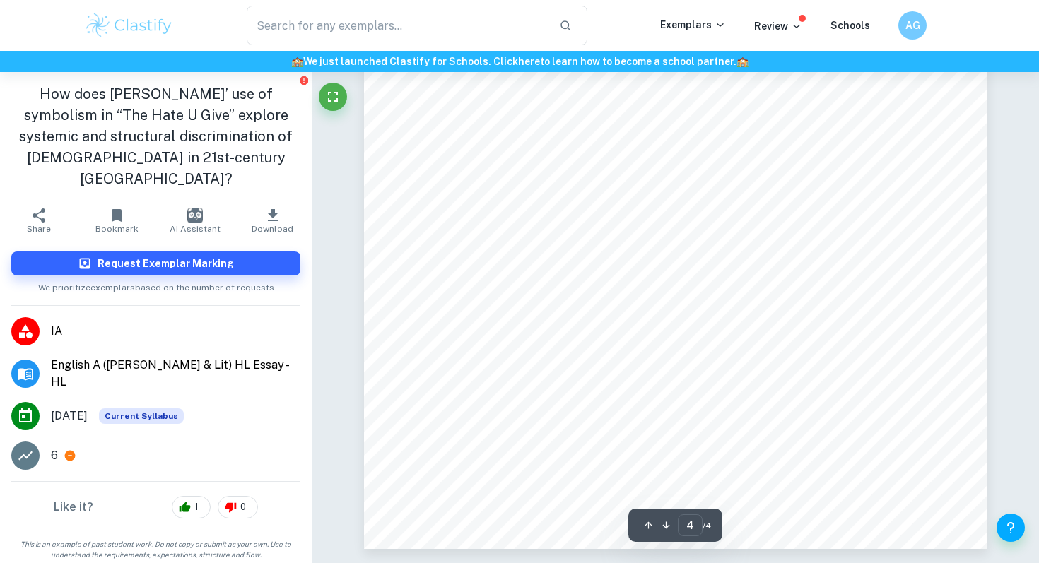
click at [812, 443] on span "https://angiethomas.com/" at bounding box center [841, 438] width 107 height 11
click at [814, 443] on span "https://angiethomas.com/" at bounding box center [841, 438] width 107 height 11
click at [814, 440] on span "https://angiethomas.com/" at bounding box center [841, 438] width 107 height 11
click at [824, 441] on span "https://angiethomas.com/" at bounding box center [841, 438] width 107 height 11
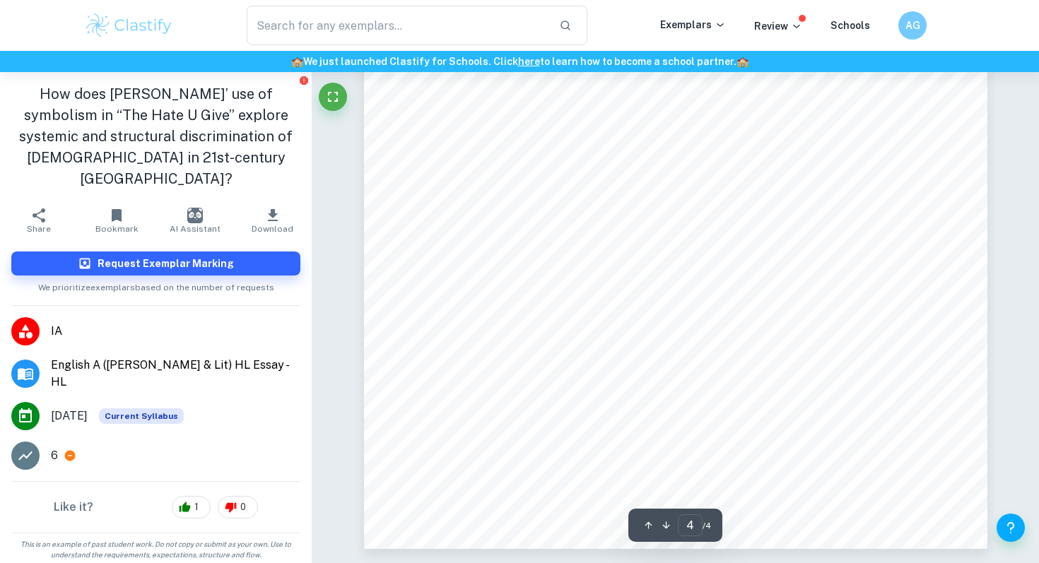
click at [824, 441] on span "https://angiethomas.com/" at bounding box center [841, 438] width 107 height 11
click at [706, 359] on span "institutions can lead to deliberate systematic destruction, mass extermination,…" at bounding box center [663, 363] width 452 height 11
click at [800, 436] on span "https://angiethomas.com/" at bounding box center [841, 438] width 107 height 11
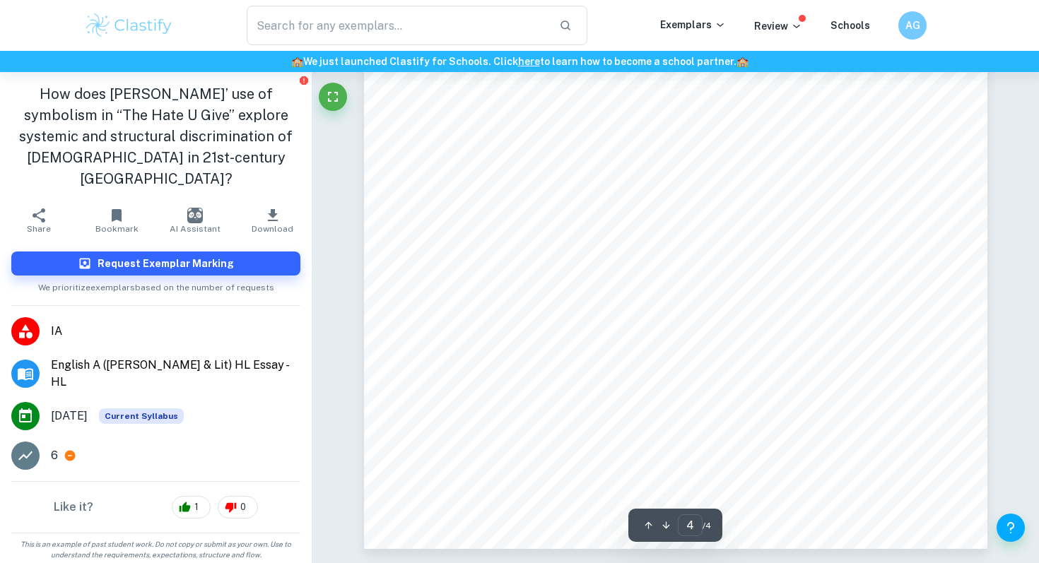
click at [800, 436] on span "https://angiethomas.com/" at bounding box center [841, 438] width 107 height 11
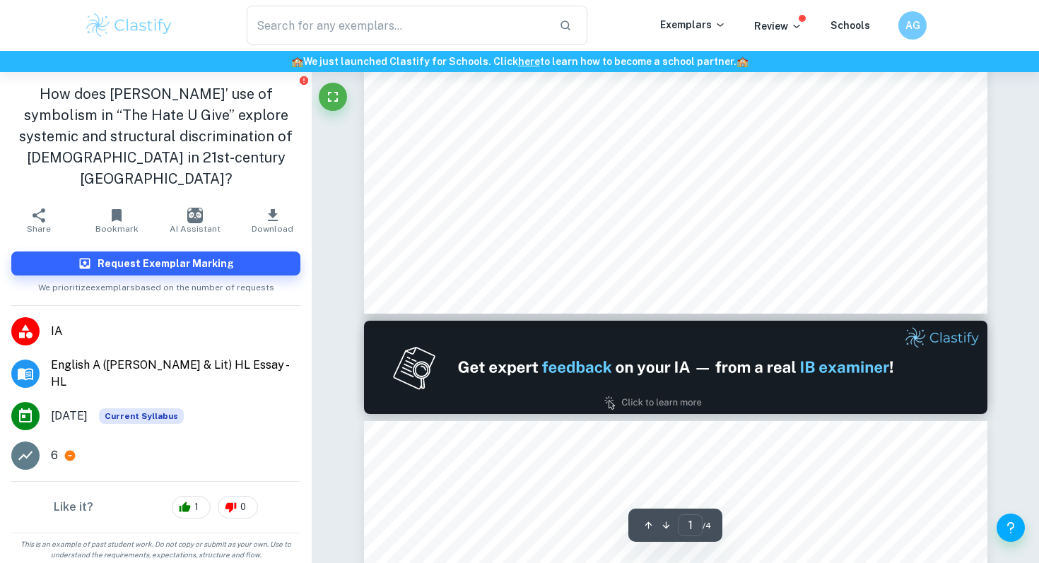
scroll to position [262, 0]
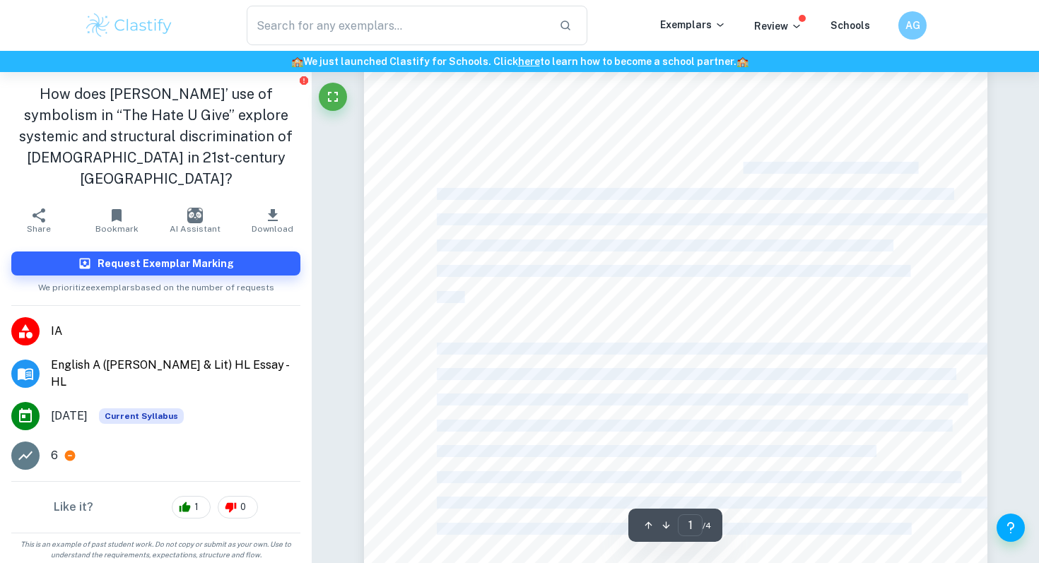
drag, startPoint x: 721, startPoint y: 170, endPoint x: 832, endPoint y: 201, distance: 115.3
click at [832, 201] on div "Word count: 1362 “How does Angie Thomas’ use of symbolism in “The Hate U Give” …" at bounding box center [676, 227] width 624 height 807
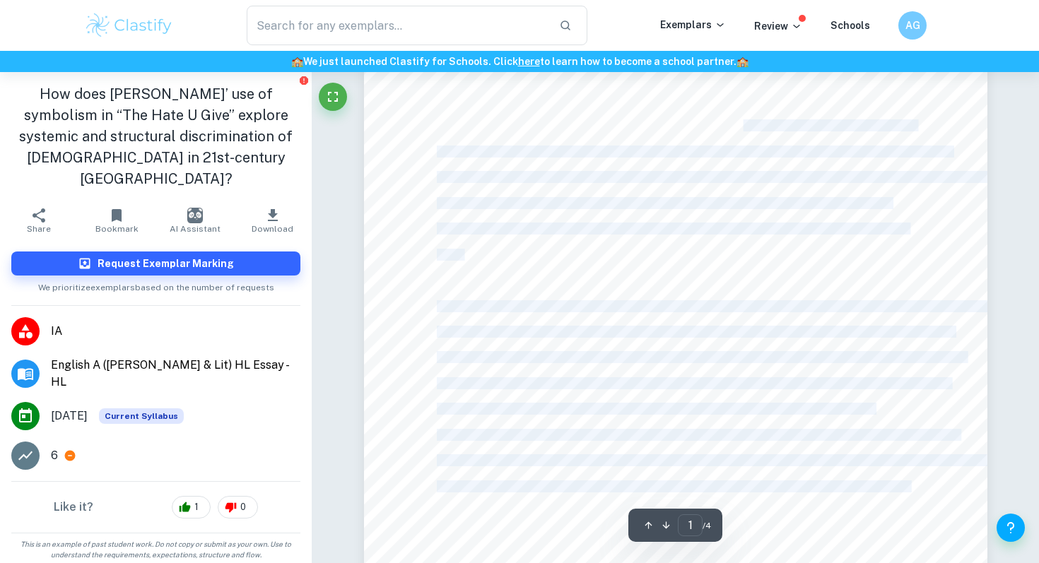
scroll to position [308, 0]
click at [673, 245] on div "Word count: 1362 “How does Angie Thomas’ use of symbolism in “The Hate U Give” …" at bounding box center [676, 182] width 624 height 807
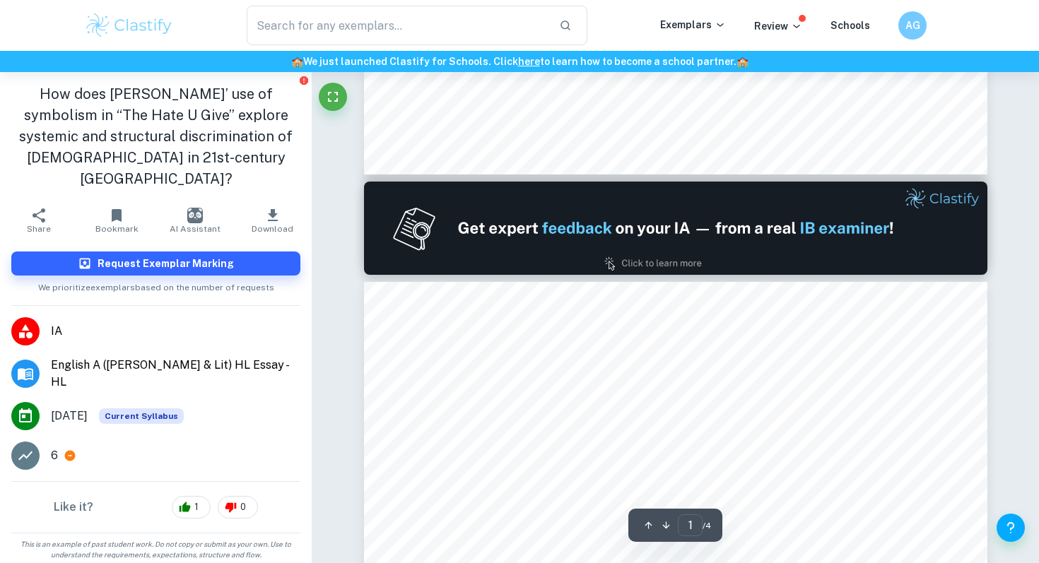
type input "2"
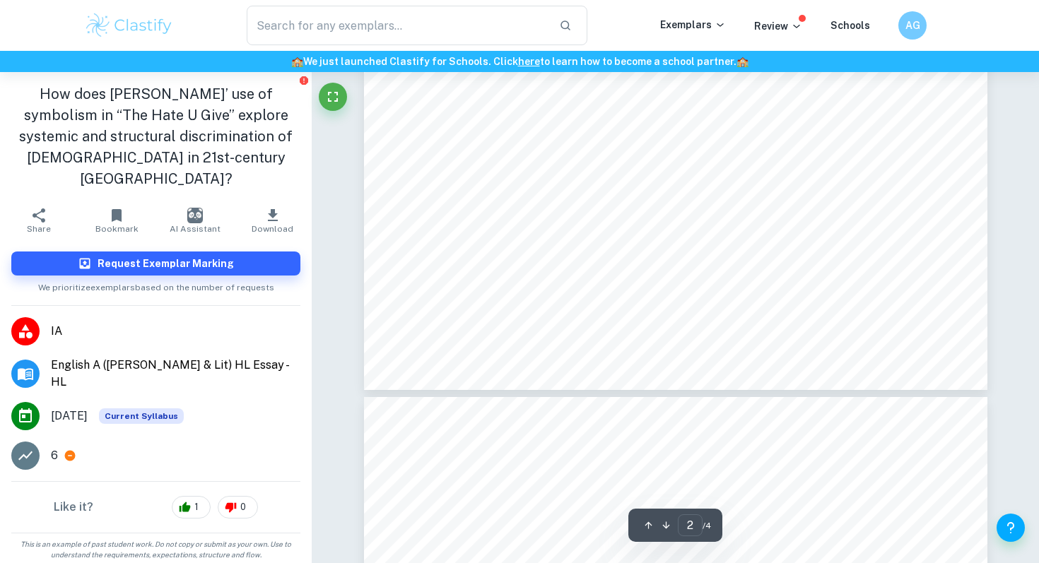
scroll to position [1463, 0]
